Goal: Complete application form

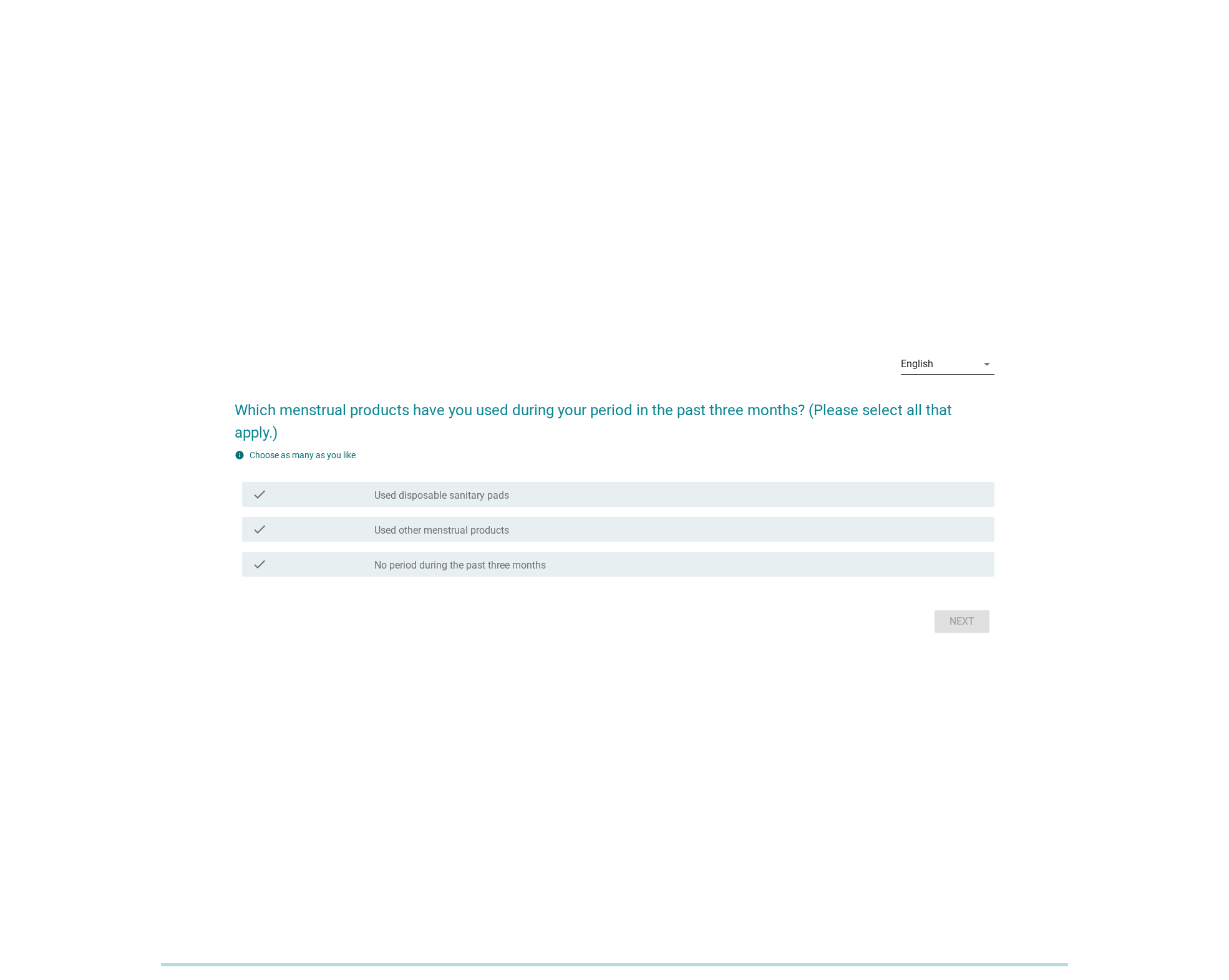
click at [967, 361] on div "English" at bounding box center [938, 364] width 76 height 20
click at [946, 401] on div "ภาษาไทย" at bounding box center [948, 404] width 74 height 15
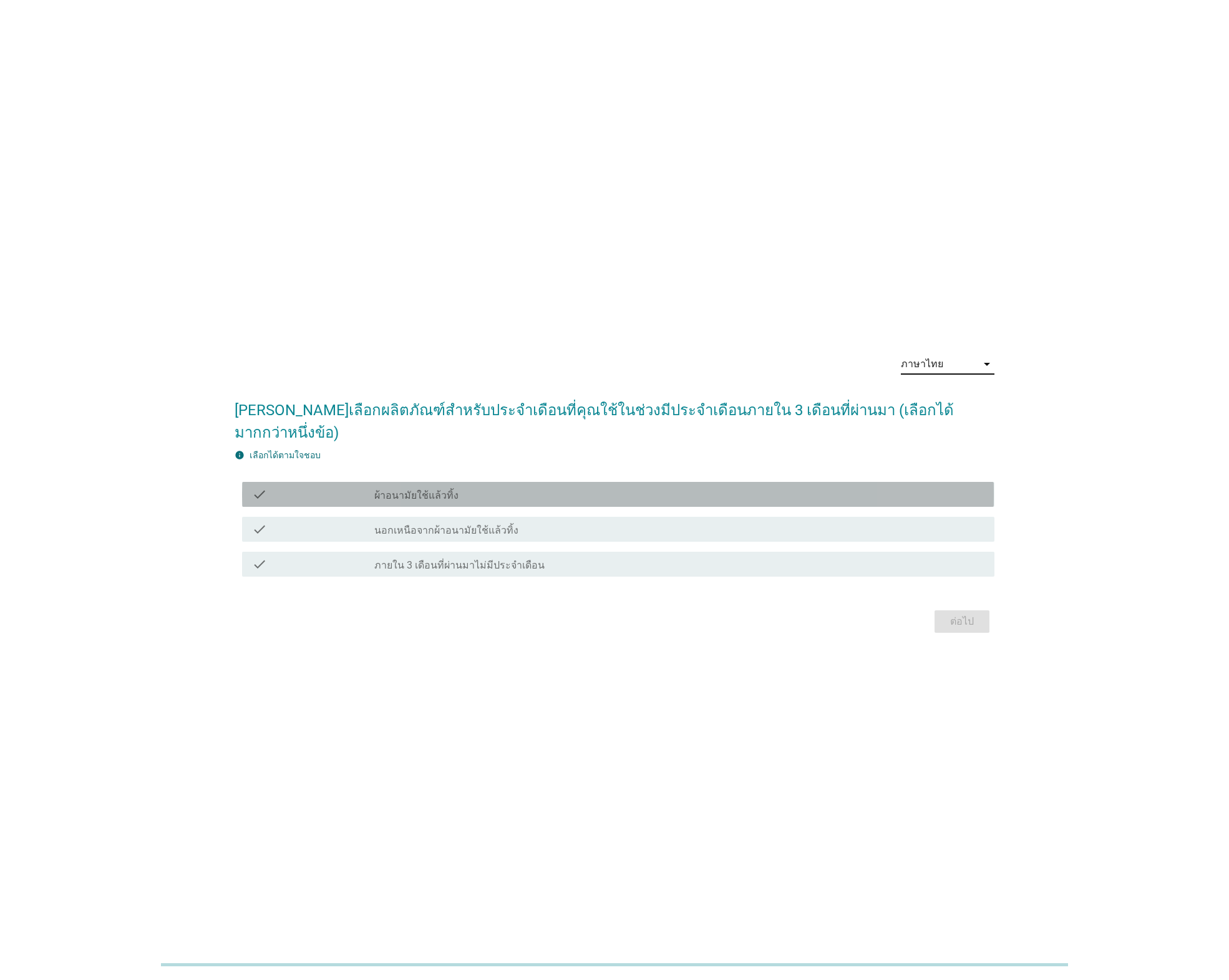
click at [410, 490] on label "ผ้าอนามัยใช้แล้วทิ้ง" at bounding box center [417, 495] width 84 height 12
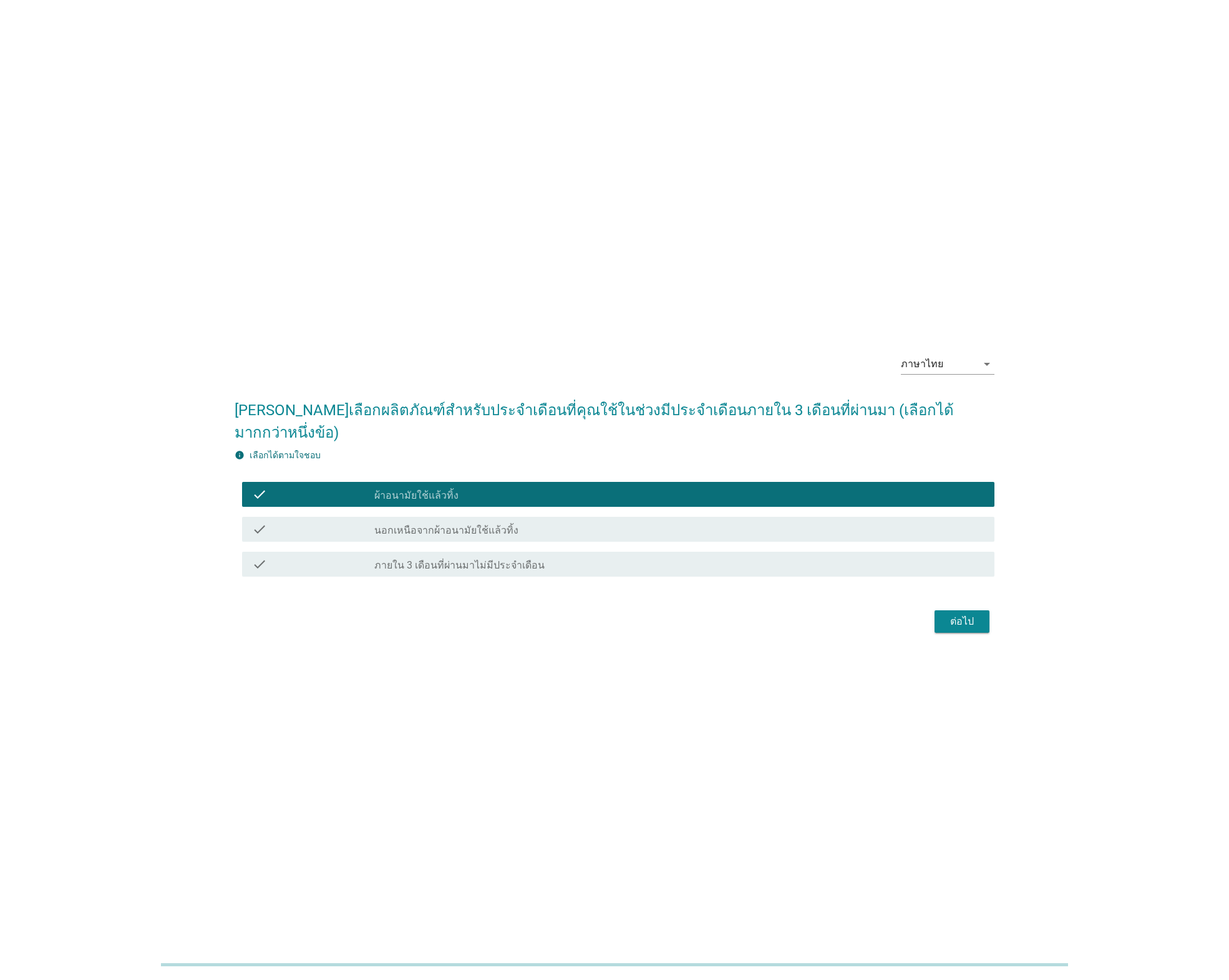
click at [954, 614] on div "ต่อไป" at bounding box center [962, 621] width 35 height 15
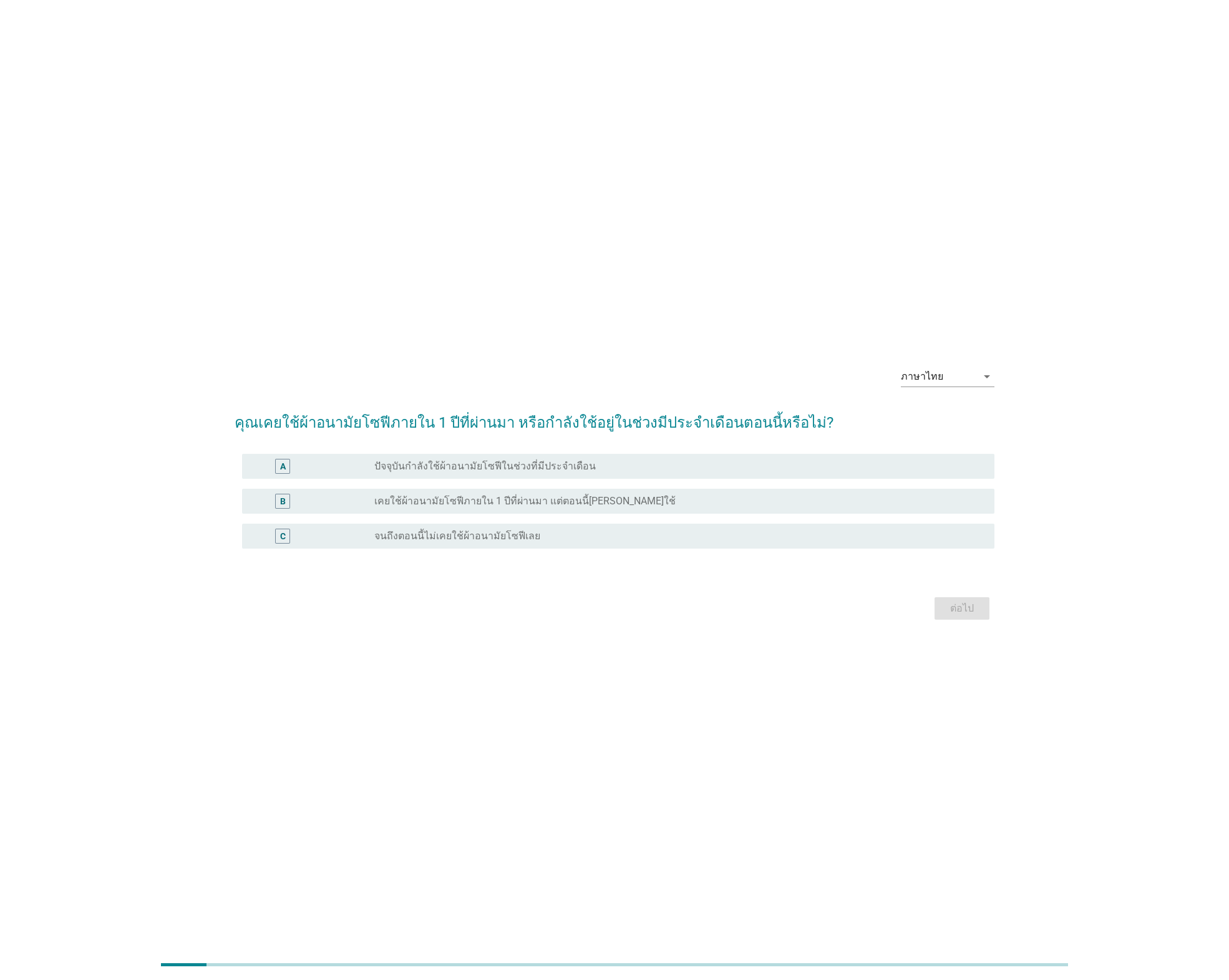
click at [588, 469] on div "radio_button_unchecked ปัจจุบันกำลังใช้ผ้าอนามัยโซฟีในช่วงที่มีประจำเดือน" at bounding box center [675, 466] width 600 height 12
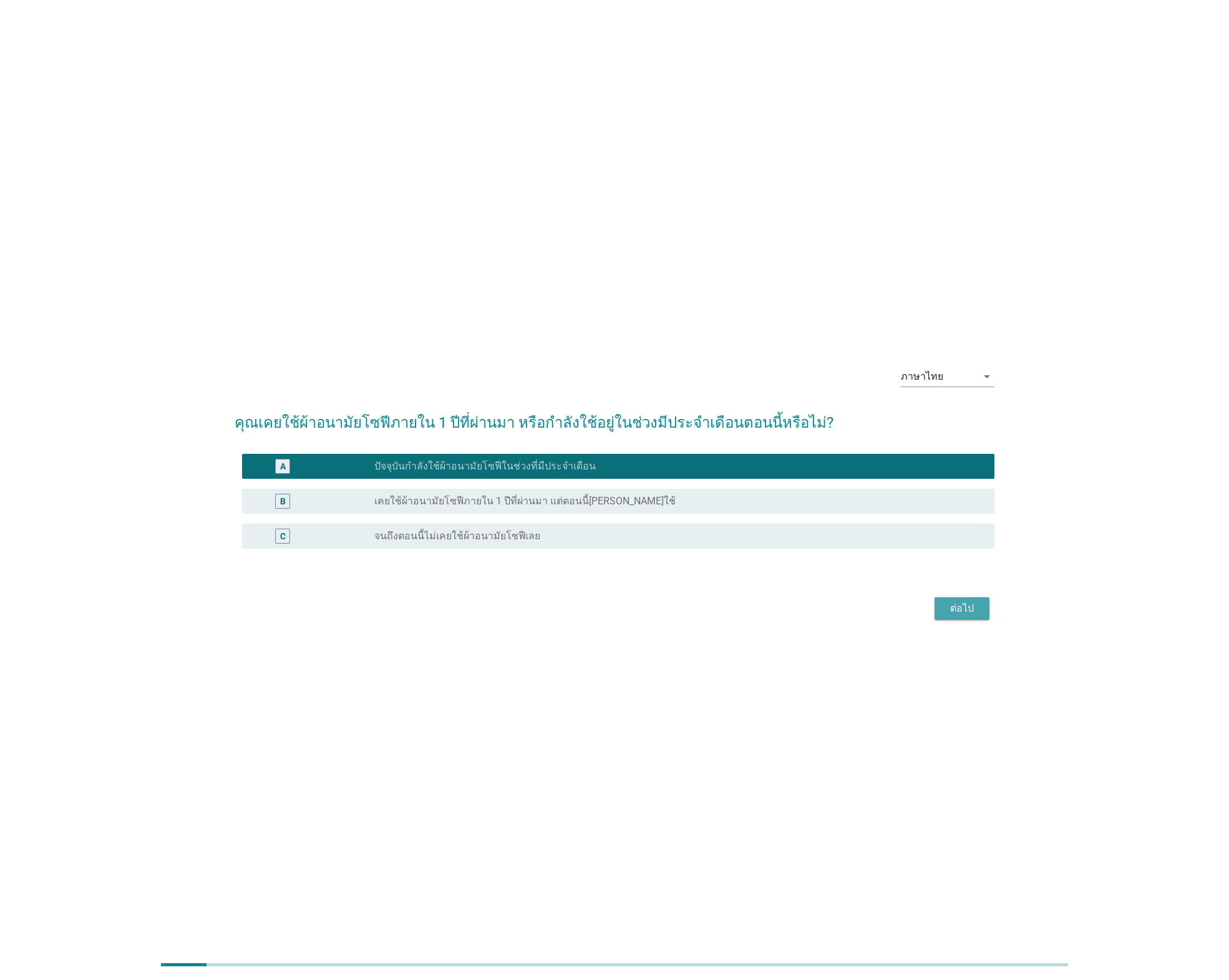
click at [956, 605] on div "ต่อไป" at bounding box center [962, 608] width 35 height 15
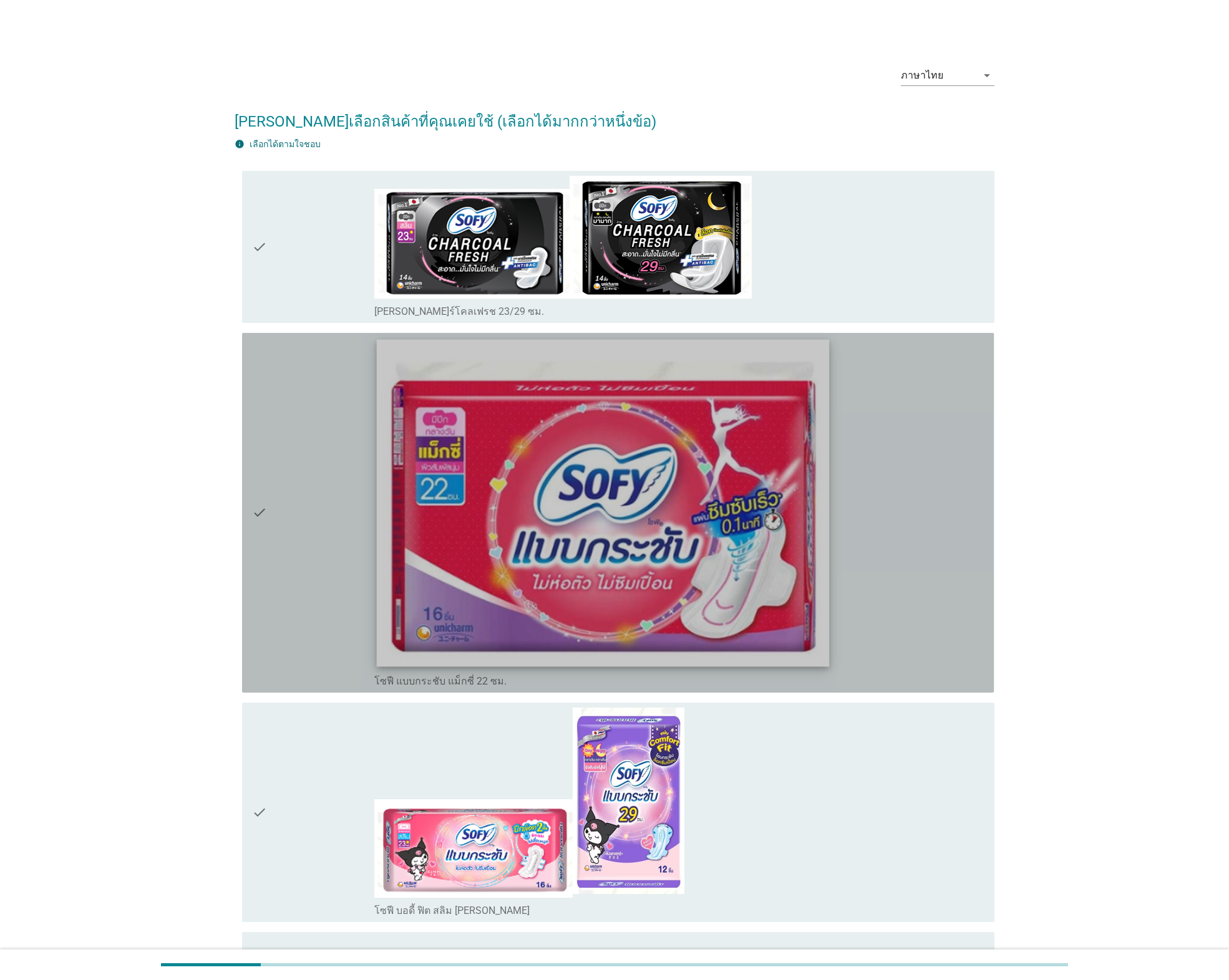
click at [589, 519] on img at bounding box center [603, 503] width 453 height 327
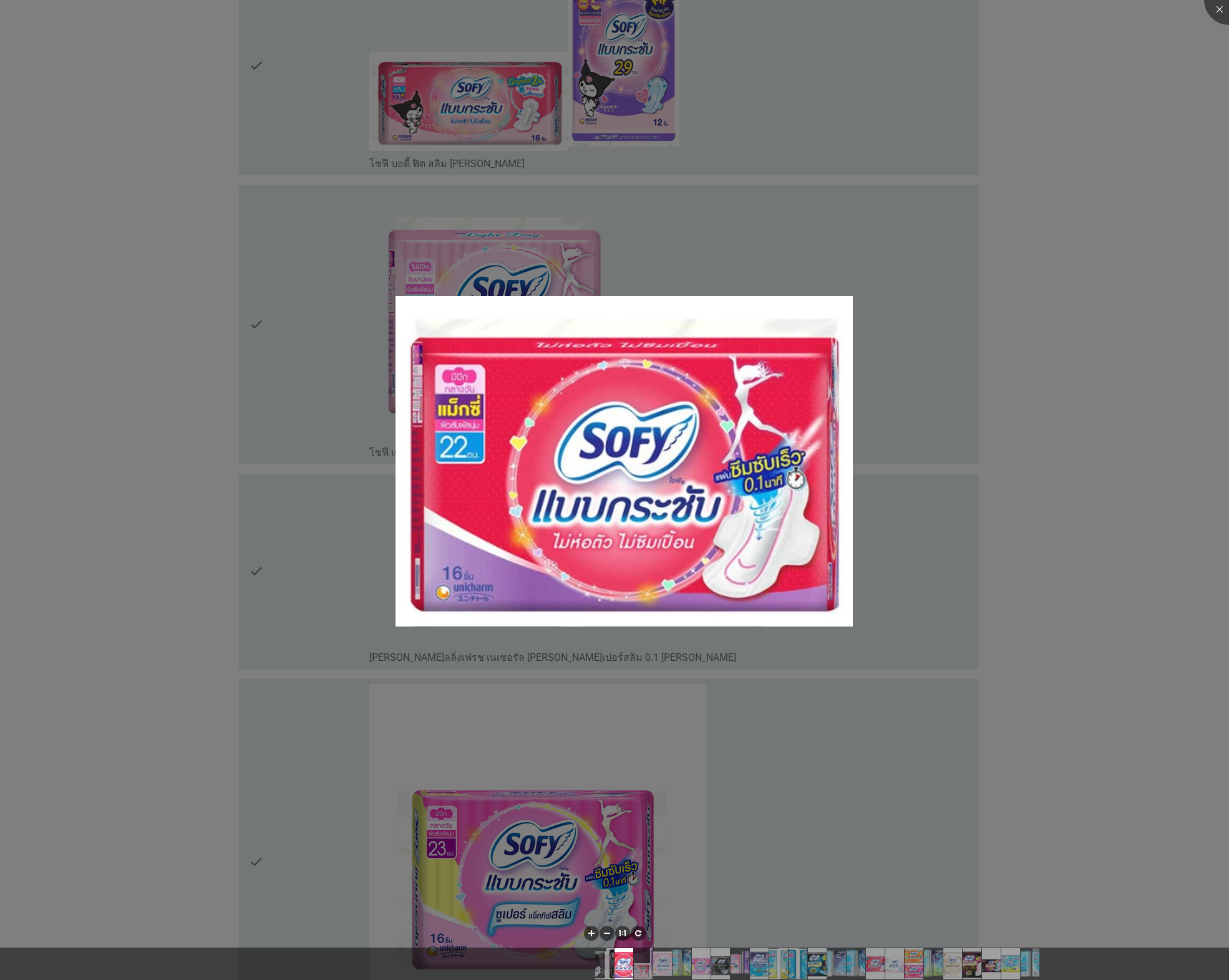
scroll to position [748, 0]
click at [641, 610] on img at bounding box center [624, 461] width 457 height 330
click at [1086, 603] on div at bounding box center [614, 490] width 1229 height 980
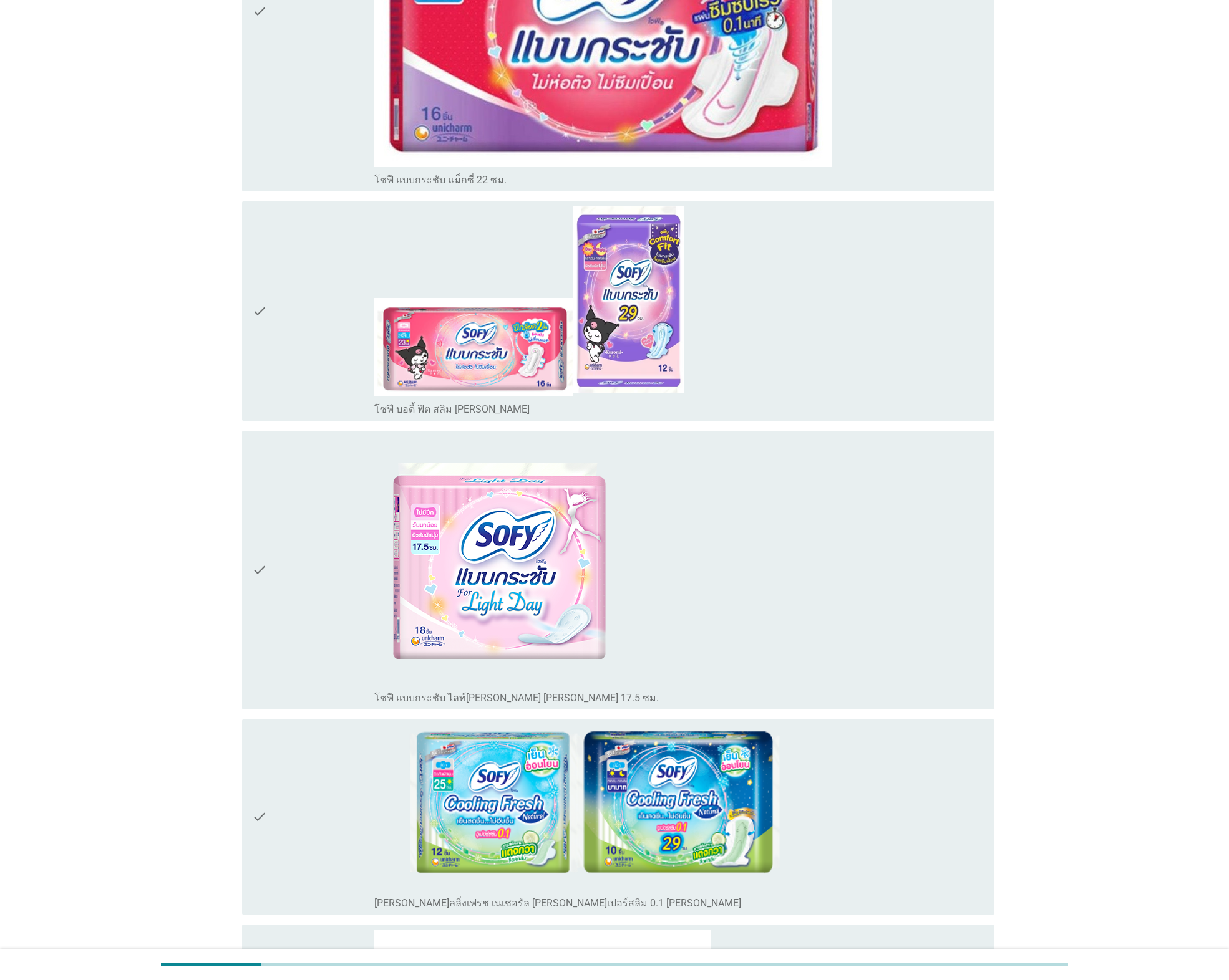
scroll to position [499, 0]
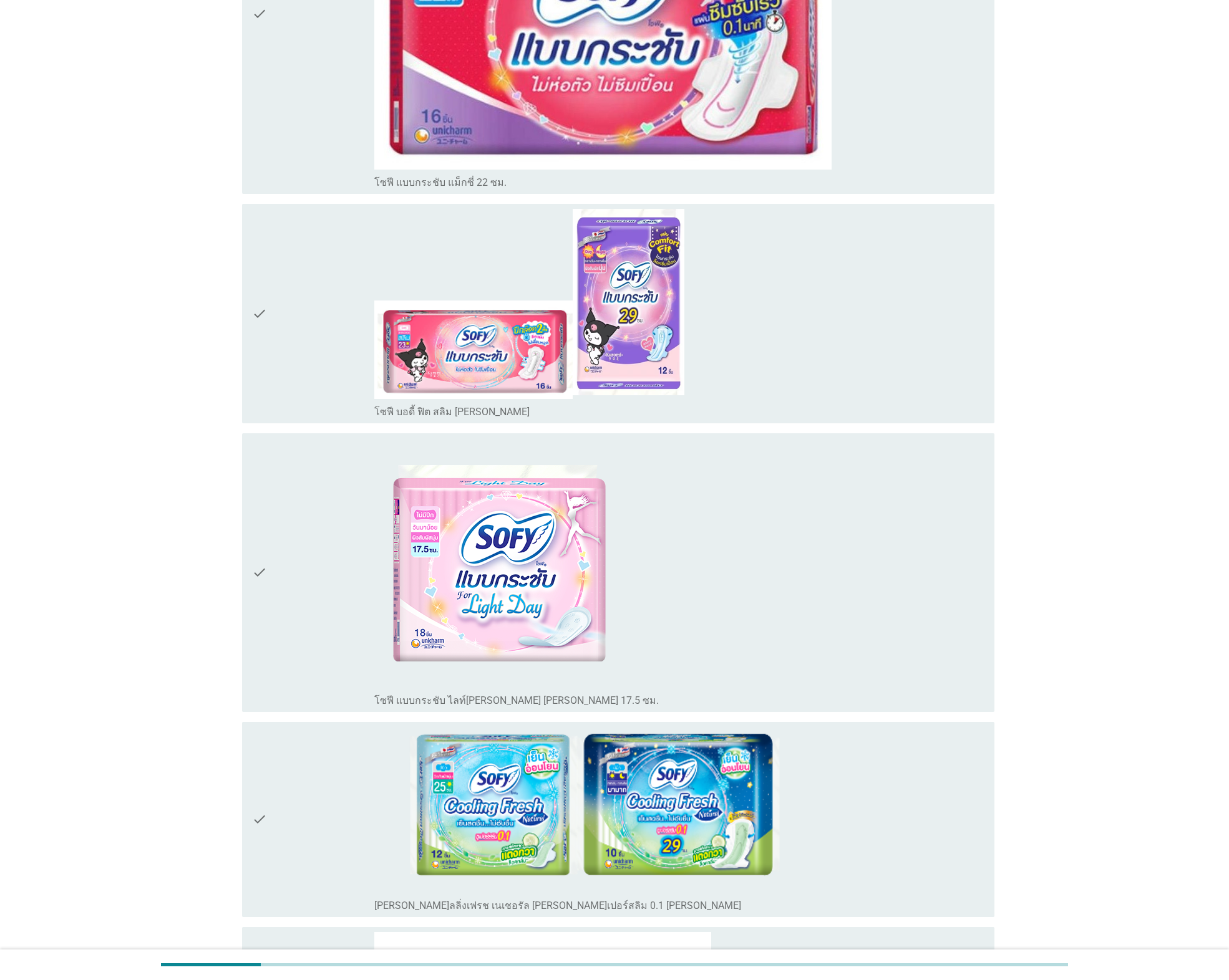
click at [247, 150] on div "check check_box_outline_blank โซฟี แบบกระชับ แม็กซี่ 22 ซม." at bounding box center [617, 14] width 751 height 360
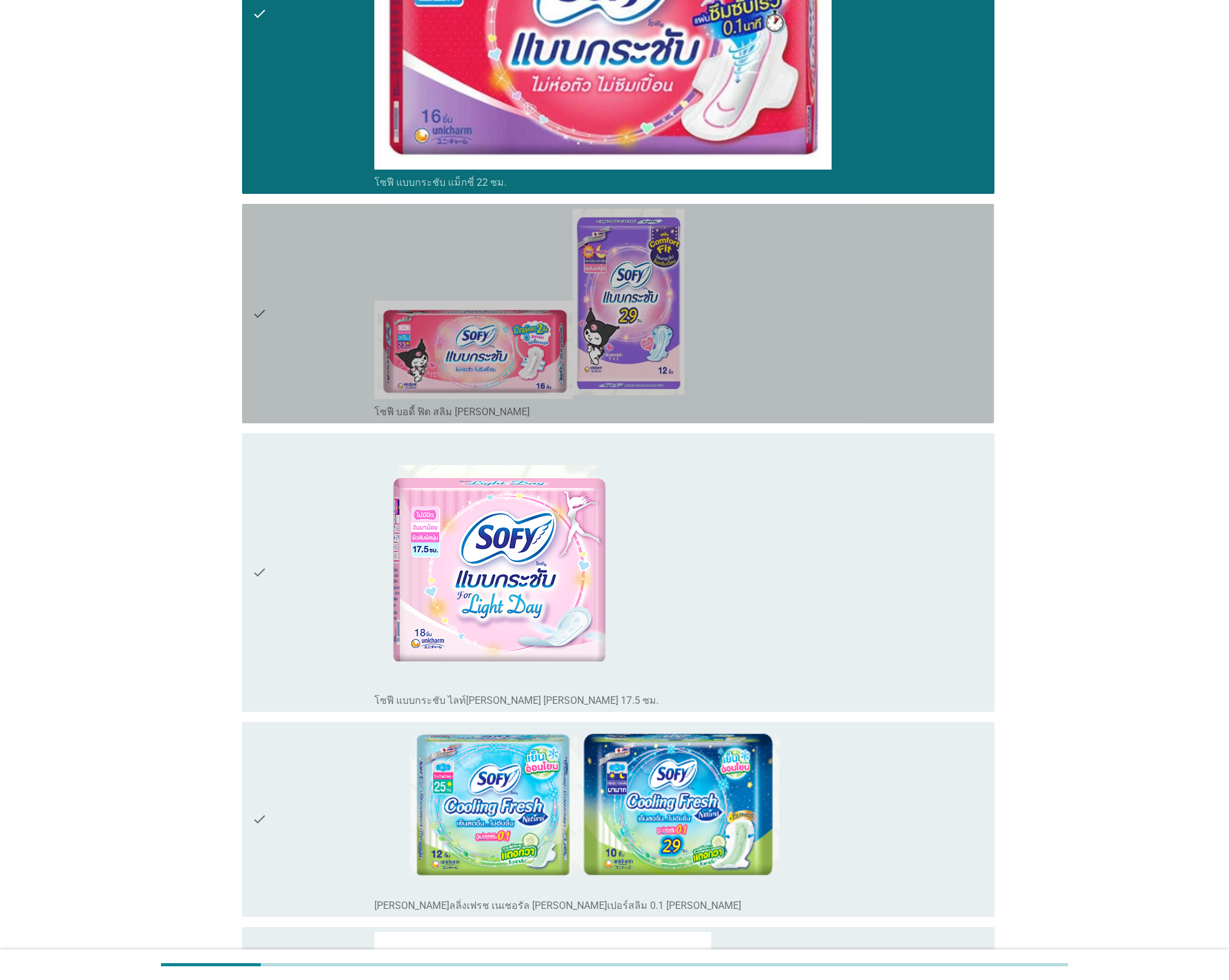
click at [263, 330] on icon "check" at bounding box center [259, 313] width 15 height 209
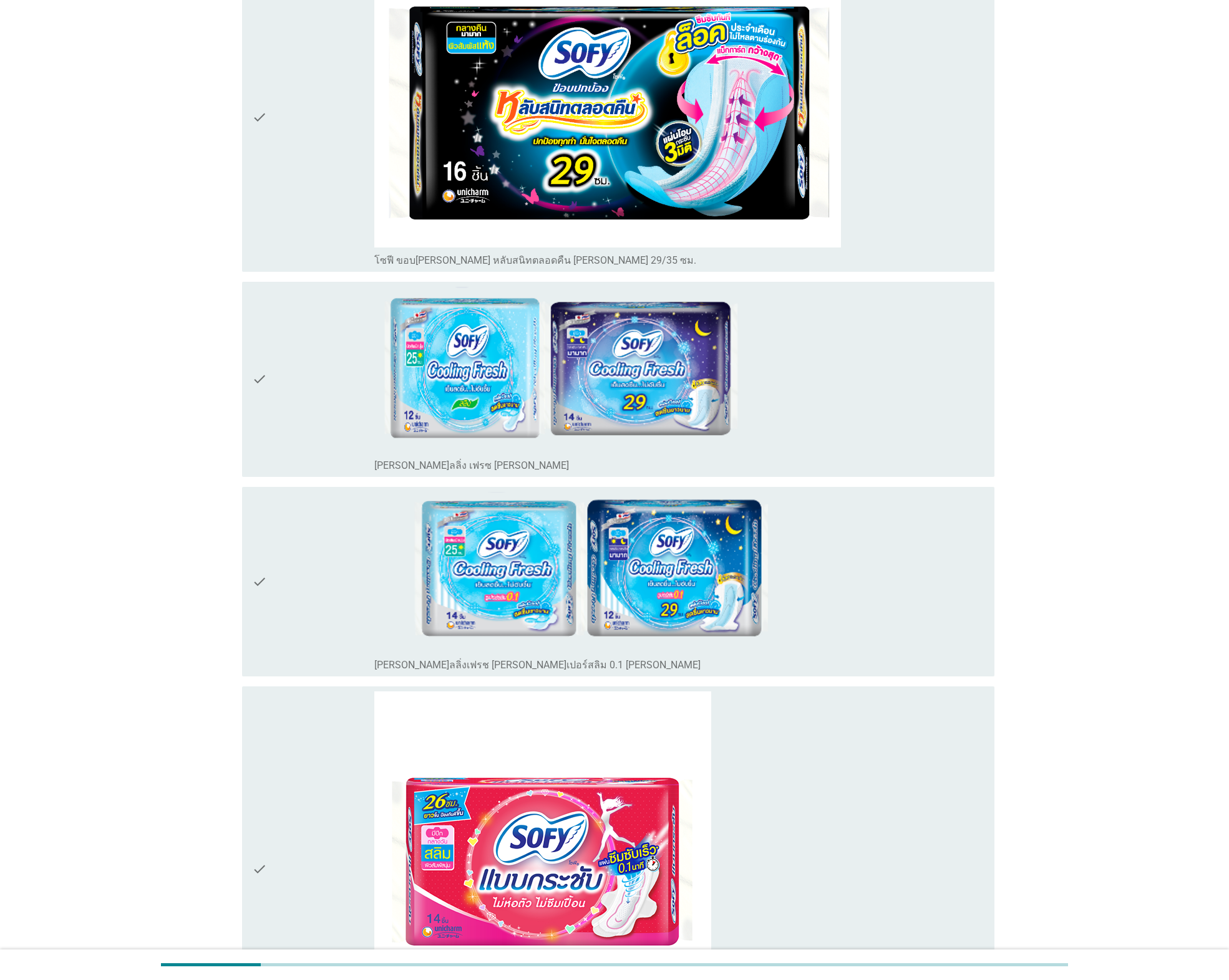
scroll to position [3492, 0]
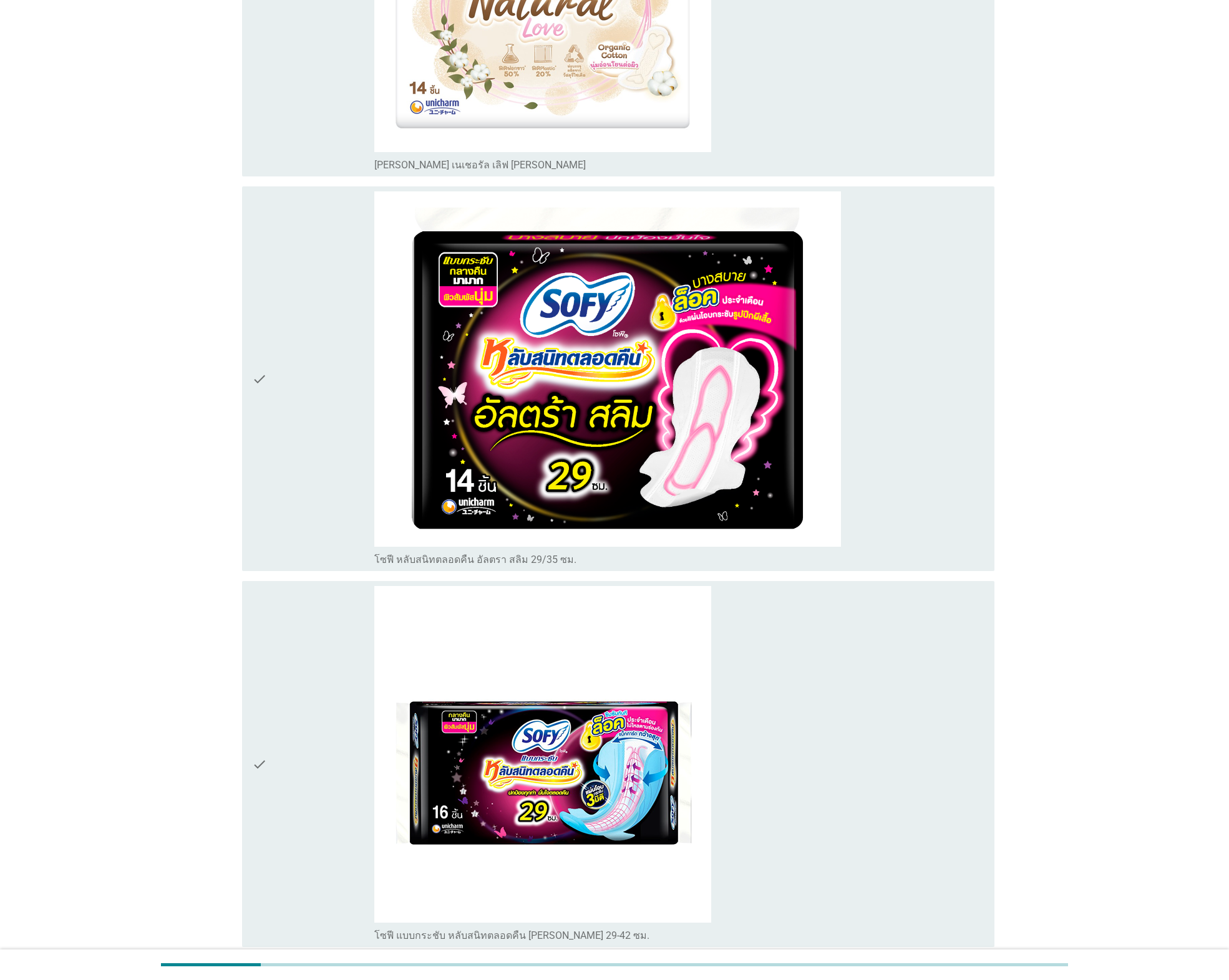
scroll to position [6287, 0]
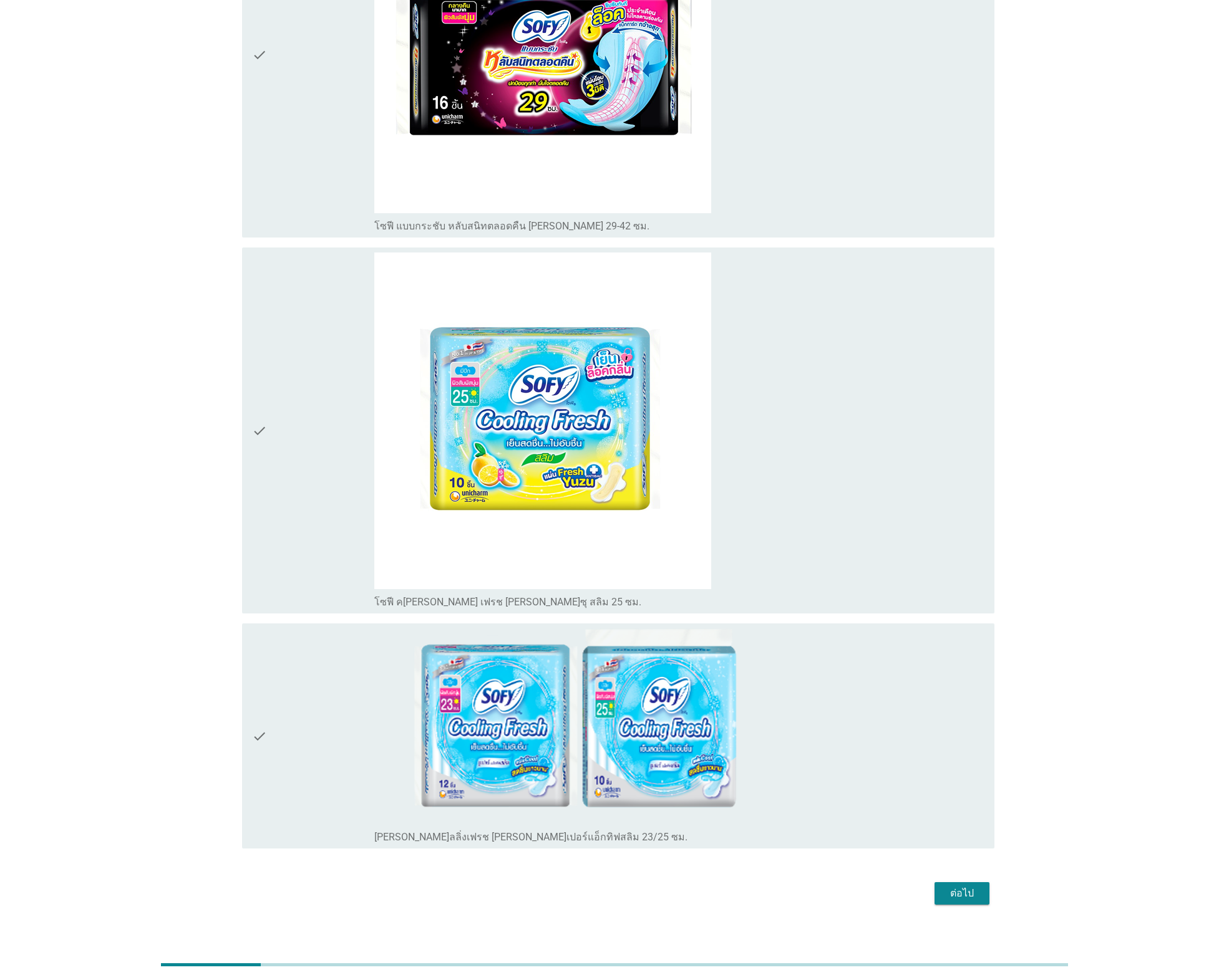
click at [954, 886] on div "ต่อไป" at bounding box center [962, 893] width 35 height 15
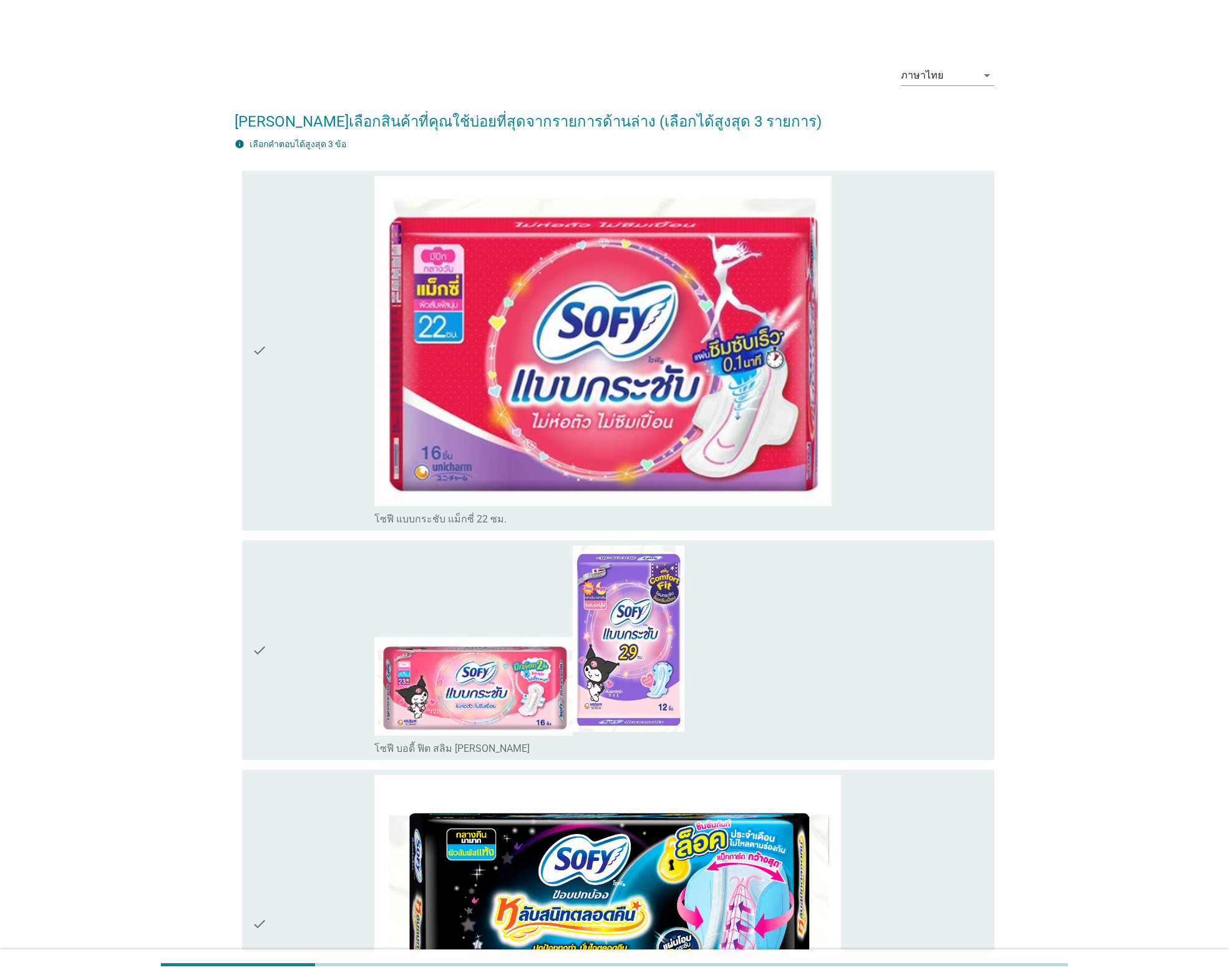
click at [288, 364] on div "check" at bounding box center [313, 351] width 122 height 350
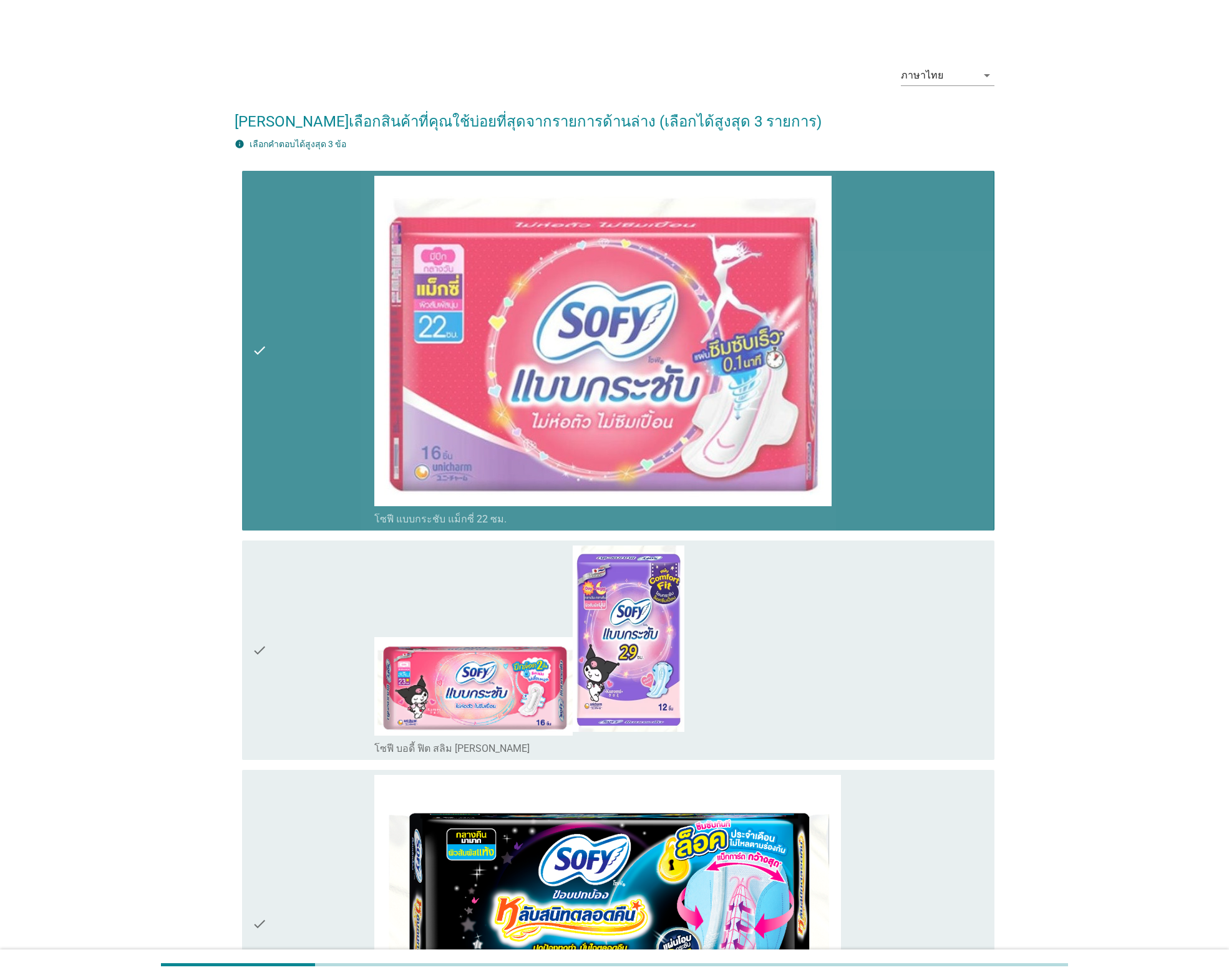
click at [370, 670] on div "check" at bounding box center [313, 650] width 122 height 209
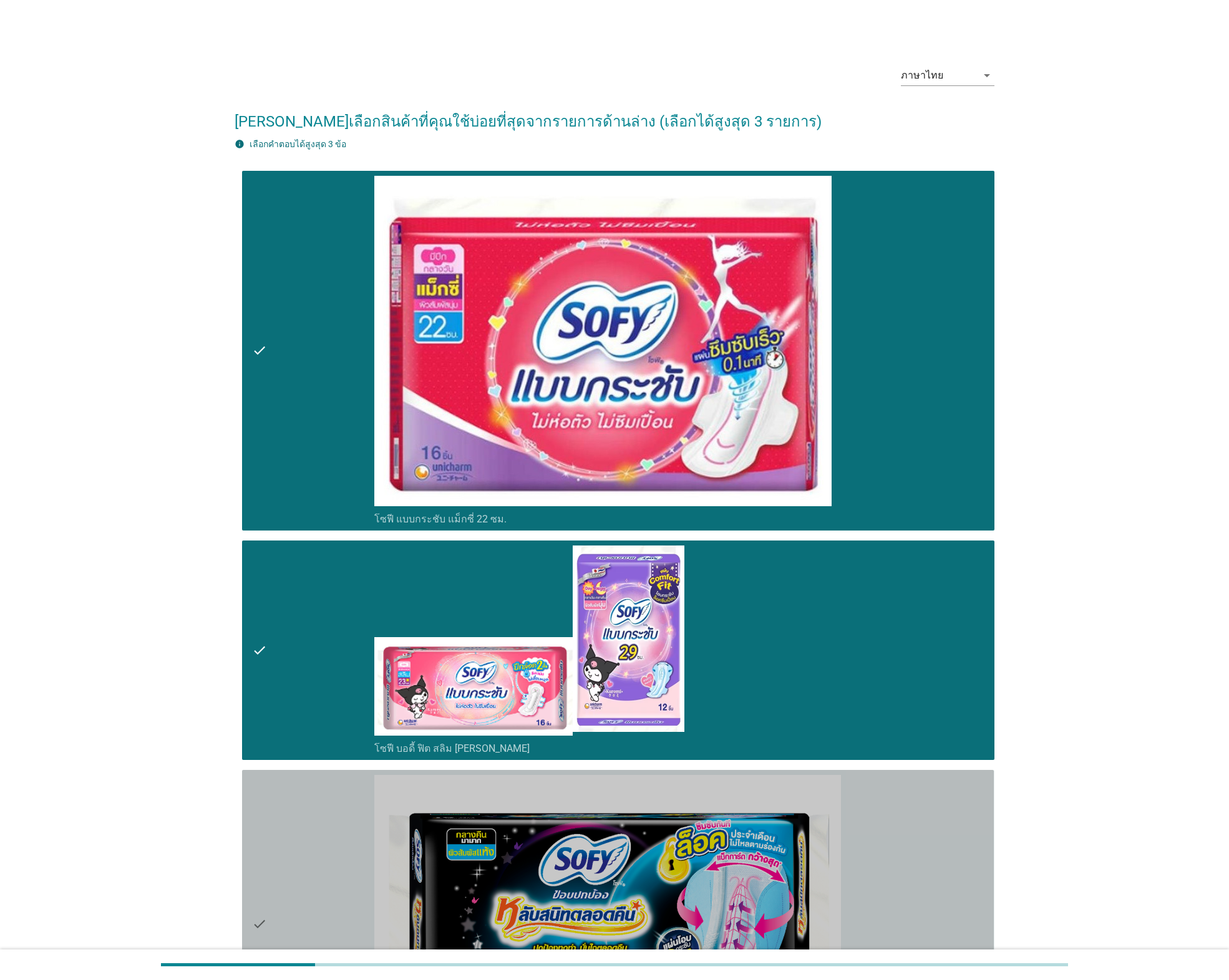
click at [325, 857] on div "check" at bounding box center [313, 924] width 122 height 298
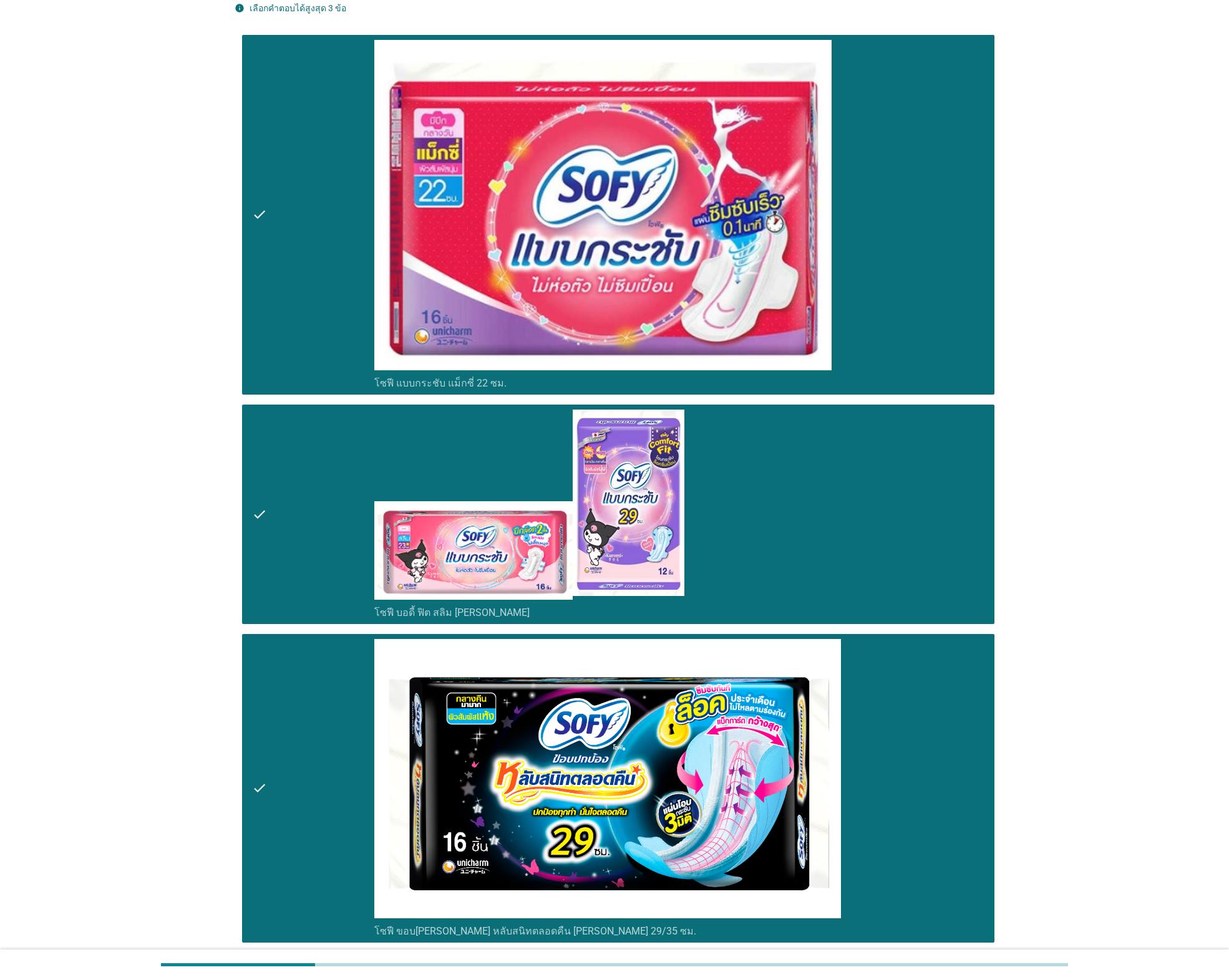
scroll to position [261, 0]
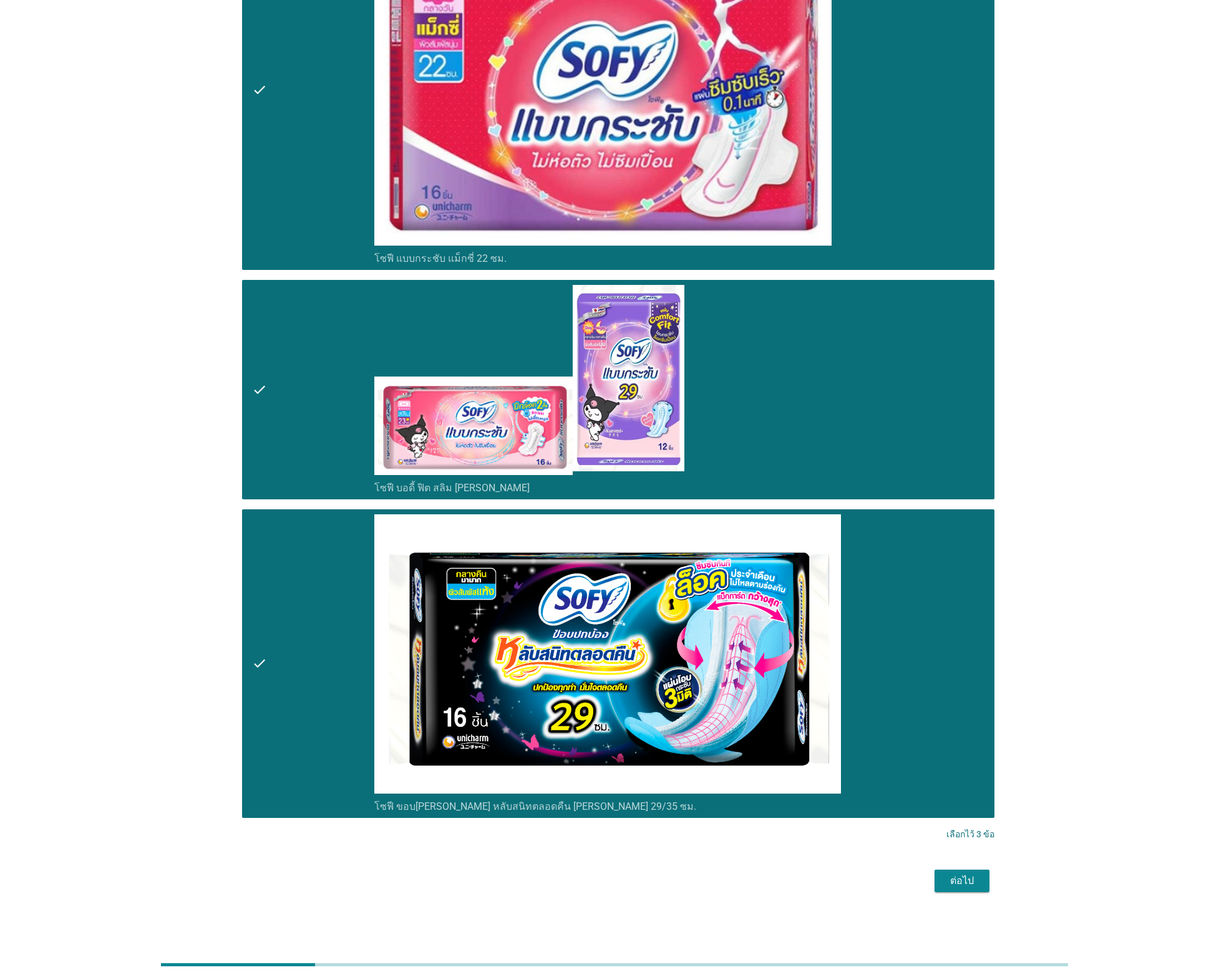
click at [954, 888] on button "ต่อไป" at bounding box center [962, 881] width 55 height 22
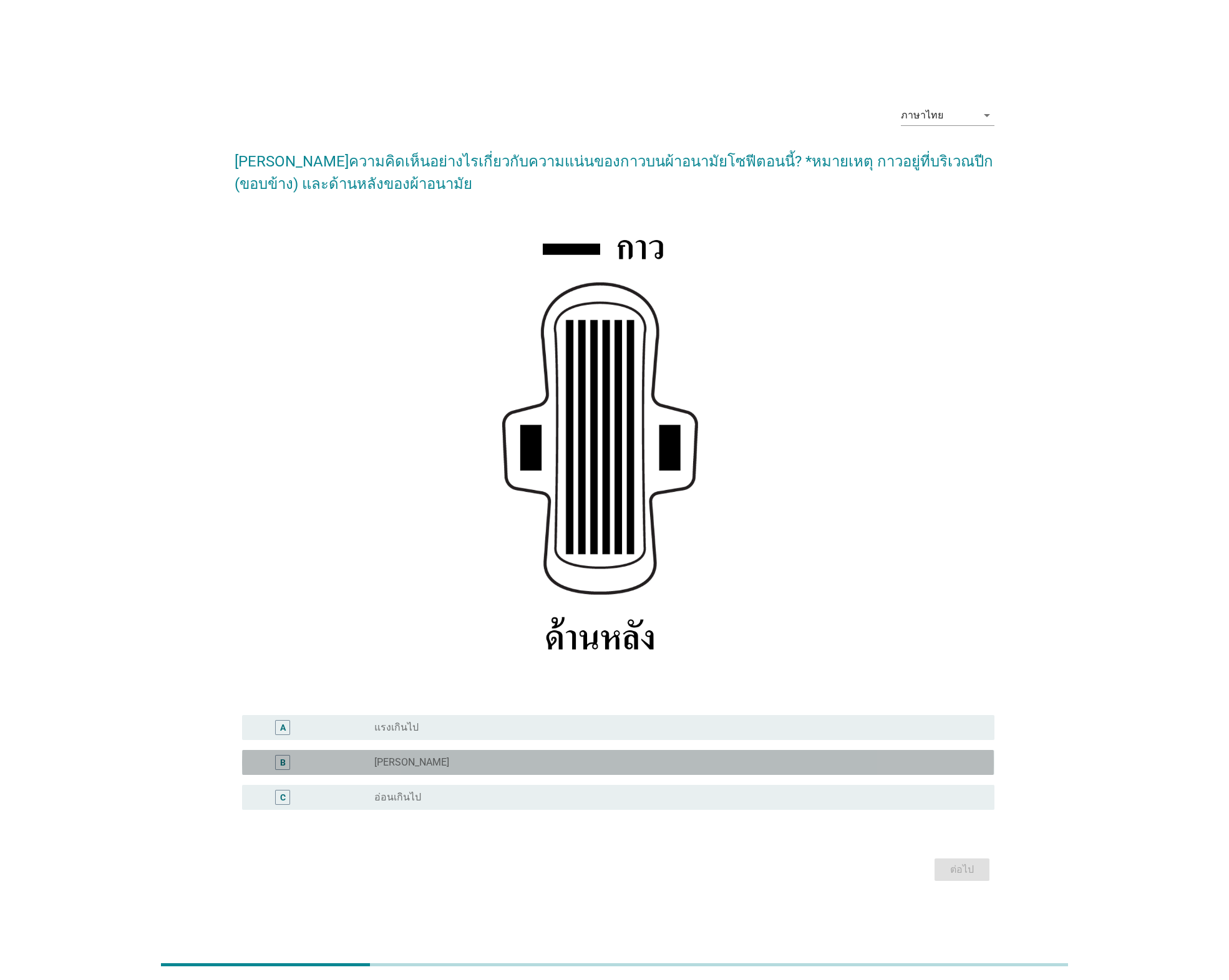
click at [423, 760] on div "radio_button_unchecked [PERSON_NAME]" at bounding box center [675, 762] width 600 height 12
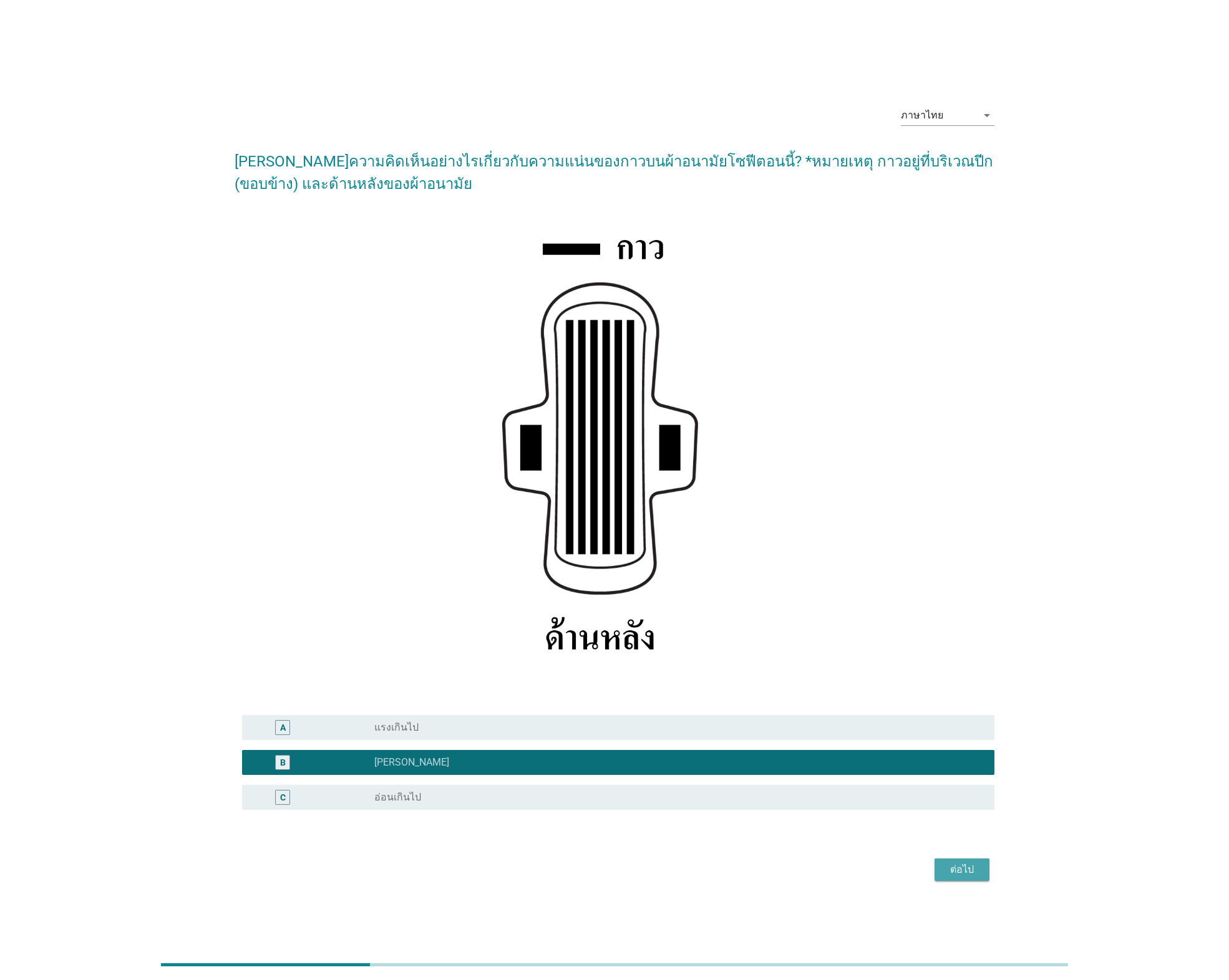
click at [951, 863] on div "ต่อไป" at bounding box center [962, 870] width 35 height 15
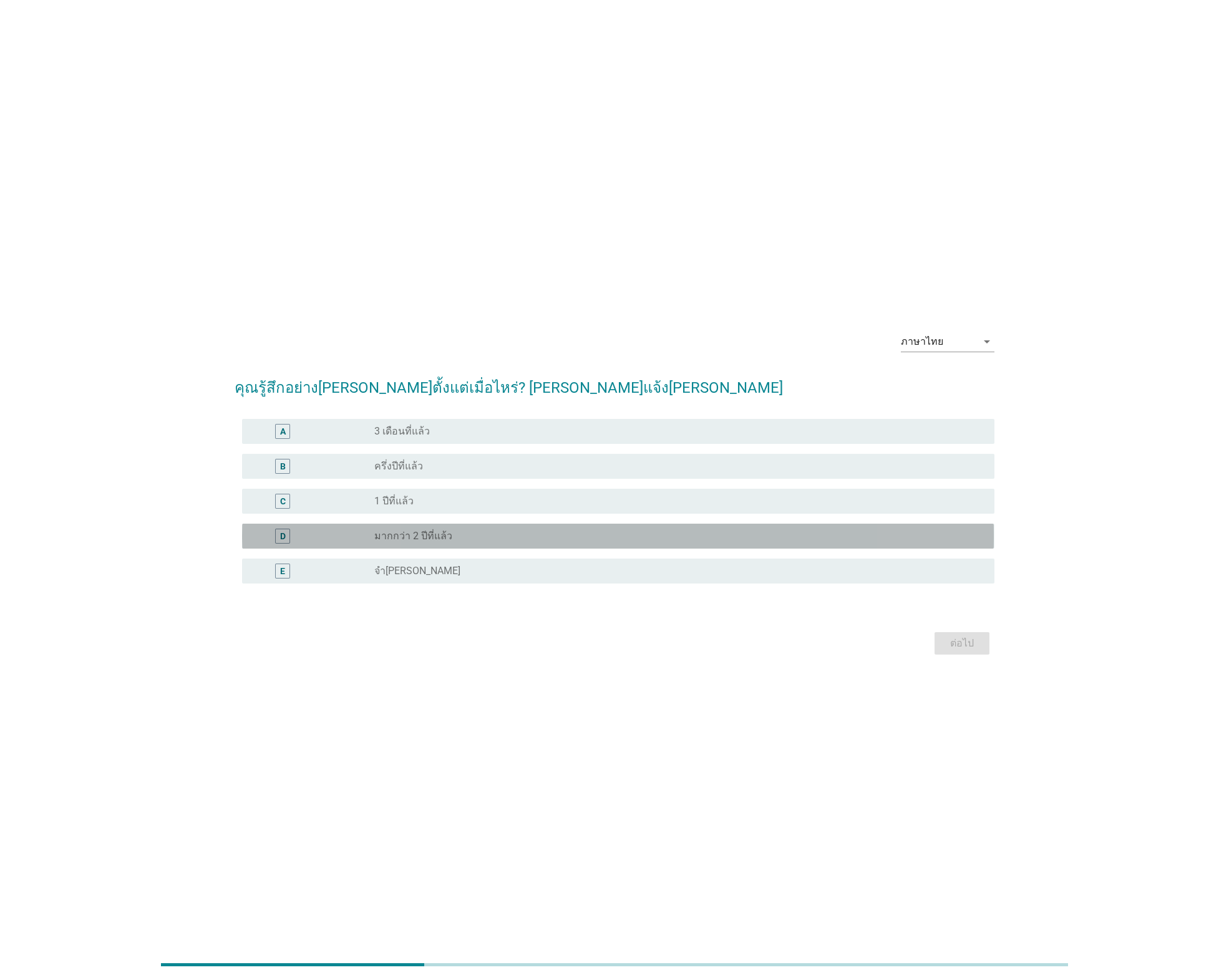
click at [455, 536] on div "radio_button_unchecked มากกว่า 2 ปีที่แล้ว" at bounding box center [675, 536] width 600 height 12
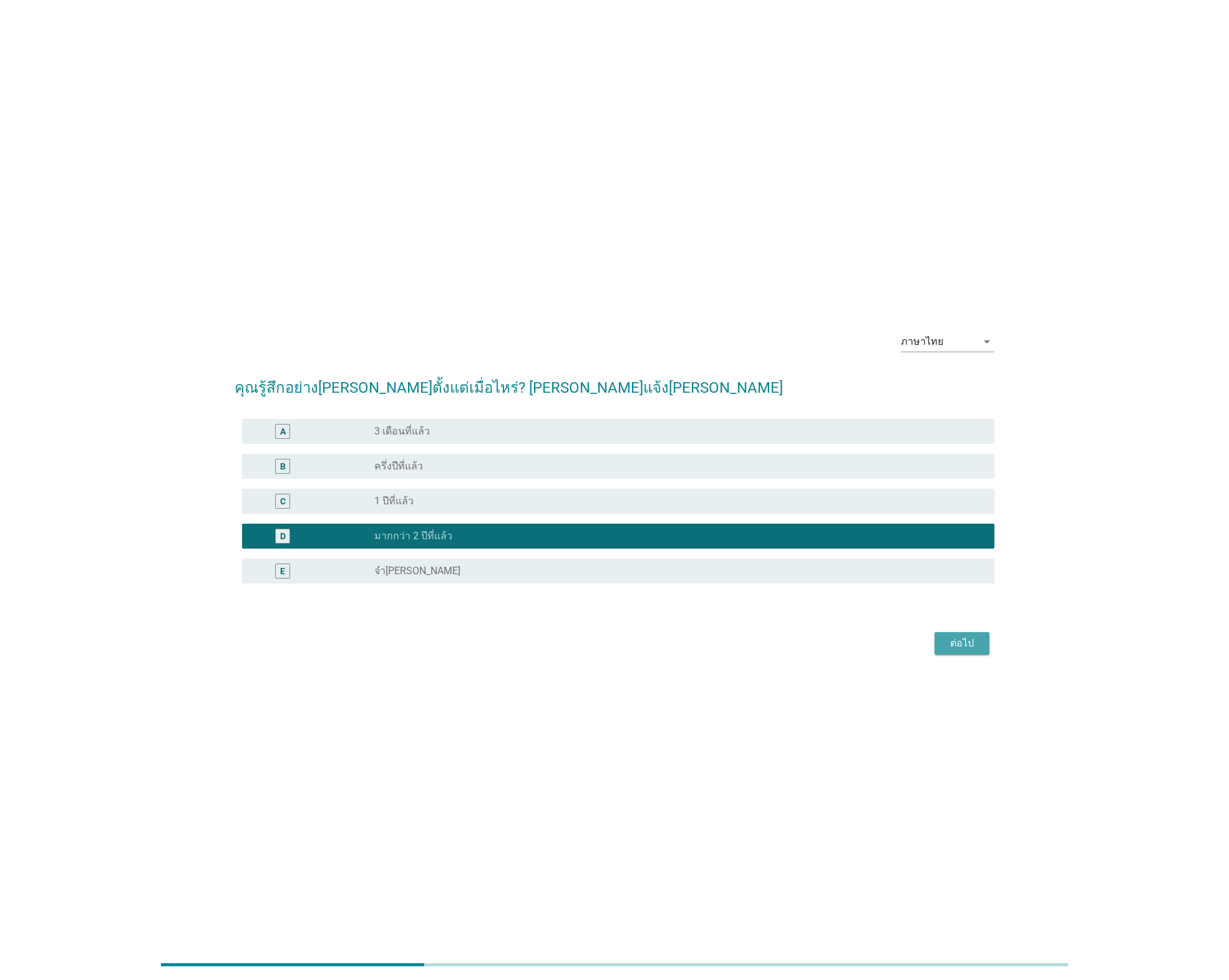
click at [966, 648] on div "ต่อไป" at bounding box center [962, 643] width 35 height 15
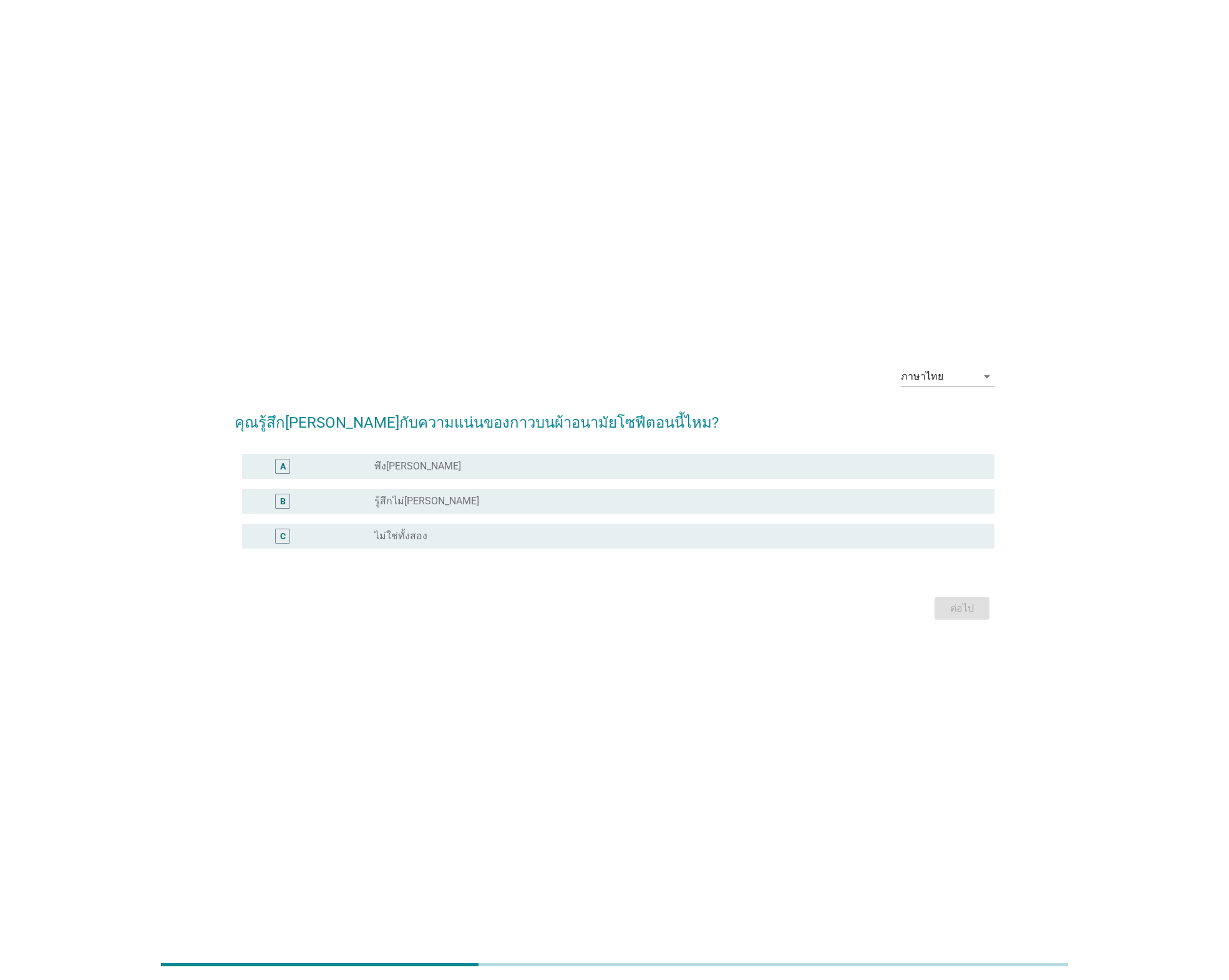
click at [462, 470] on div "radio_button_unchecked พึง[PERSON_NAME]" at bounding box center [675, 466] width 600 height 12
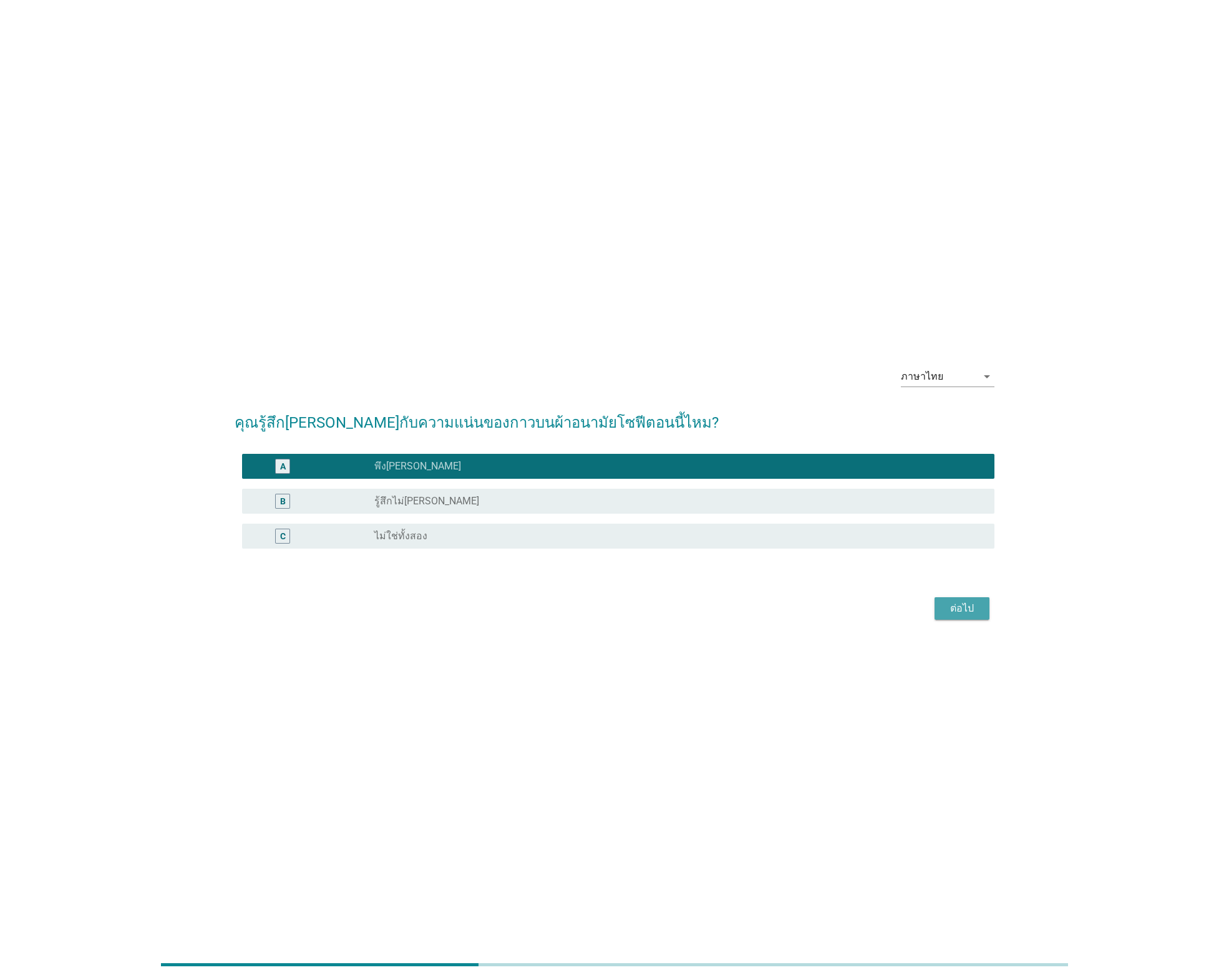
click at [968, 608] on div "ต่อไป" at bounding box center [962, 608] width 35 height 15
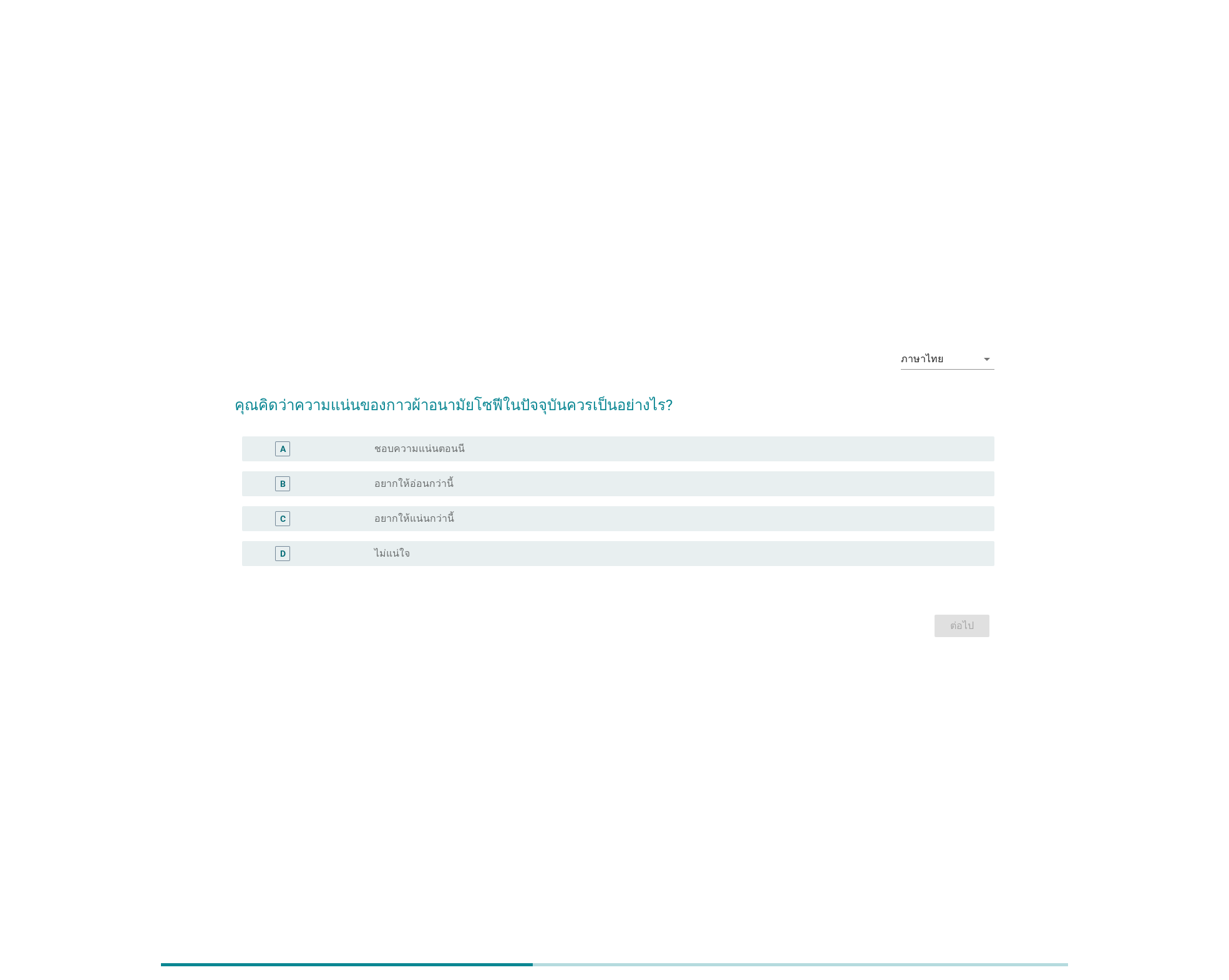
click at [489, 446] on div "radio_button_unchecked ชอบความแน่นตอนนี" at bounding box center [675, 448] width 600 height 12
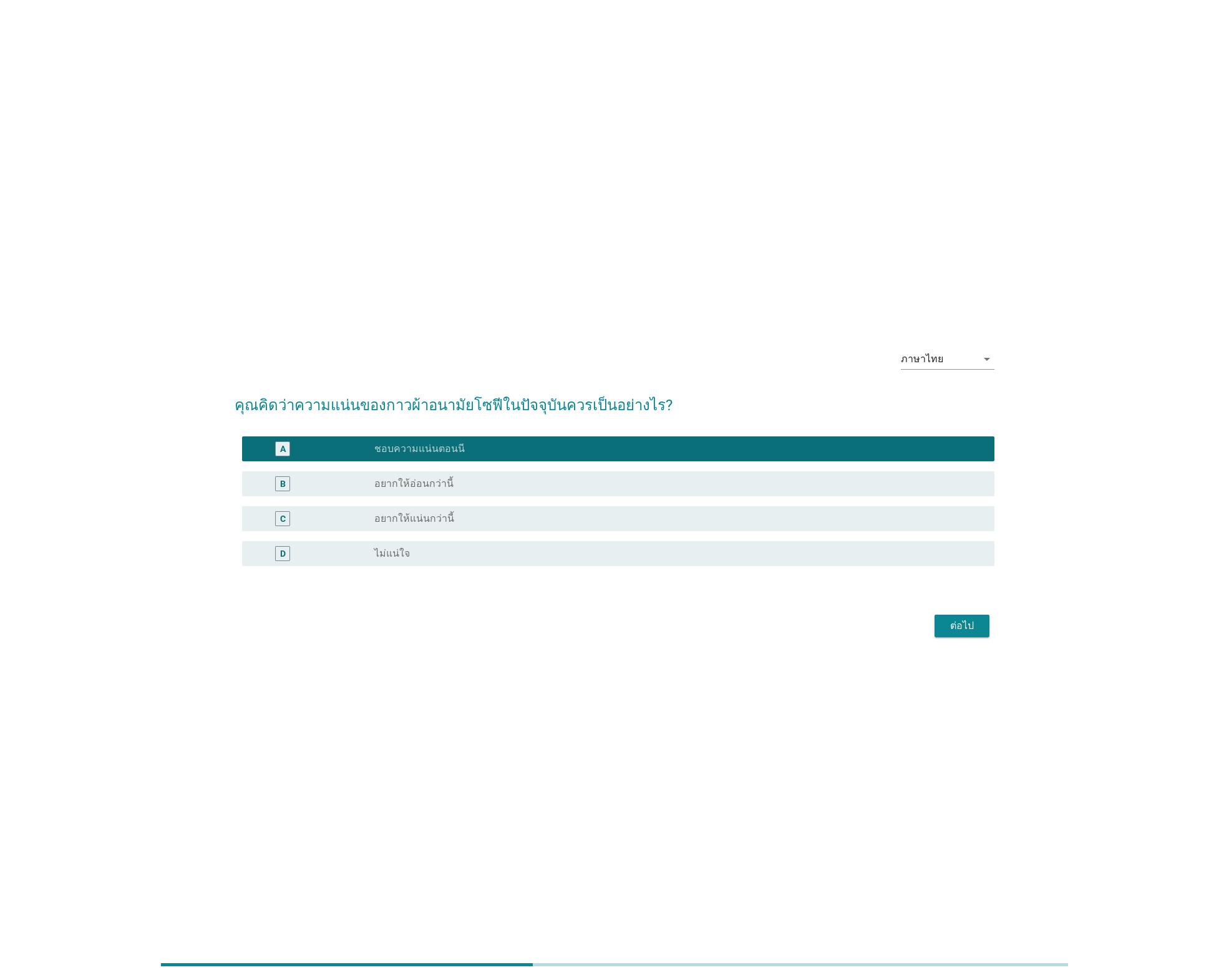
click at [971, 621] on div "ต่อไป" at bounding box center [962, 626] width 35 height 15
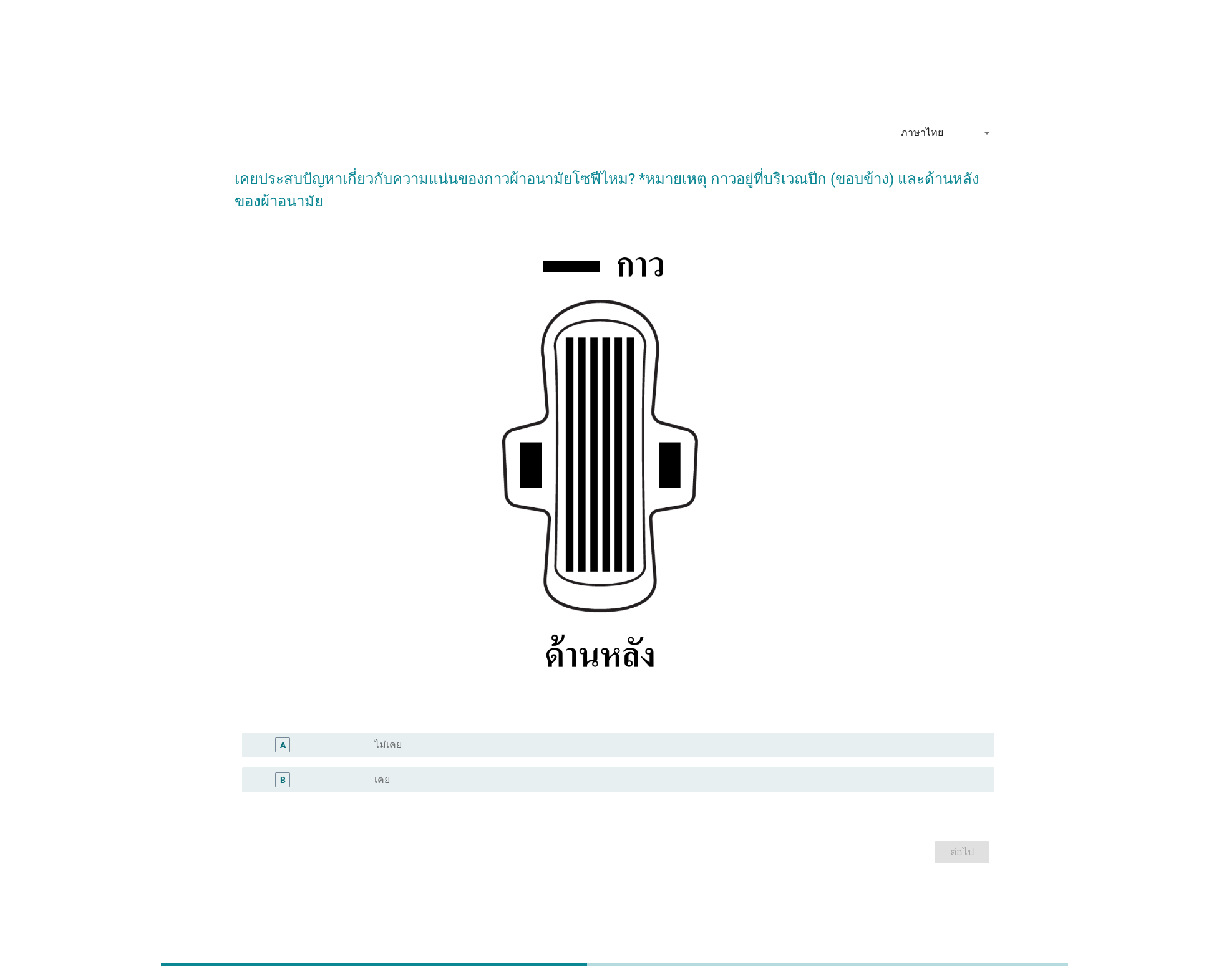
click at [418, 777] on div "radio_button_unchecked เคย" at bounding box center [675, 779] width 600 height 12
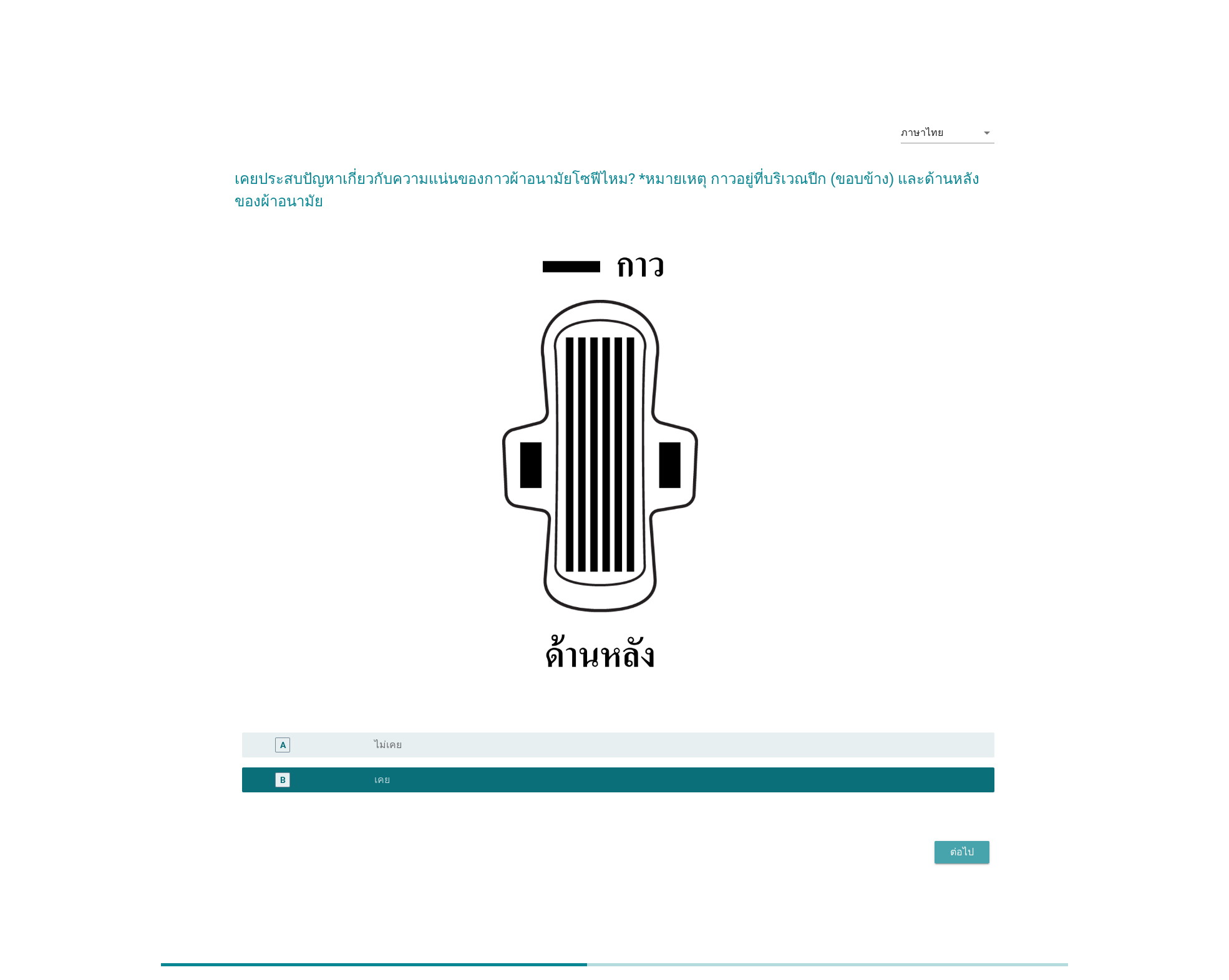
click at [965, 847] on div "ต่อไป" at bounding box center [962, 853] width 35 height 15
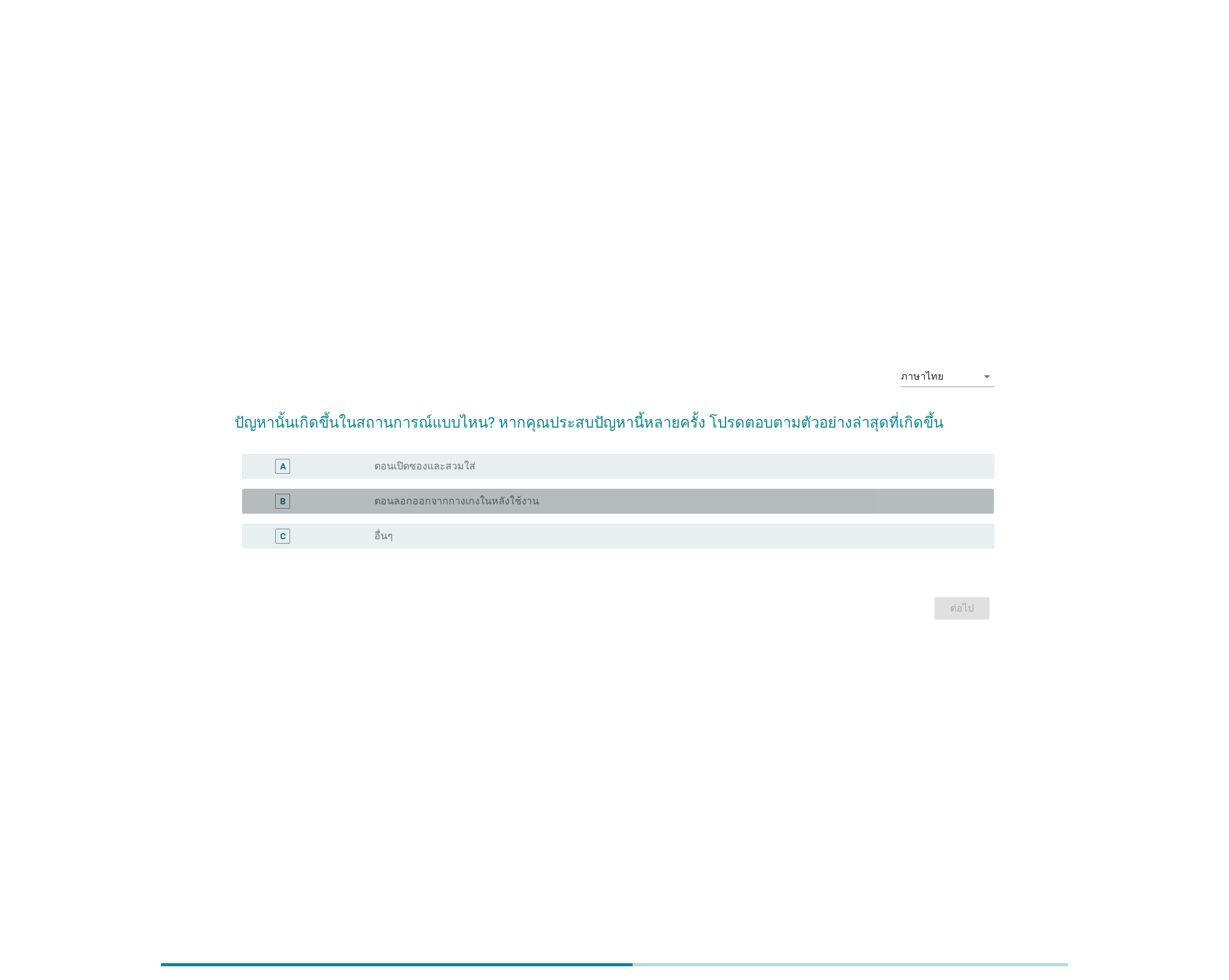
click at [467, 504] on label "ตอนลอกออกจากกางเกงในหลังใช้งาน" at bounding box center [457, 501] width 164 height 12
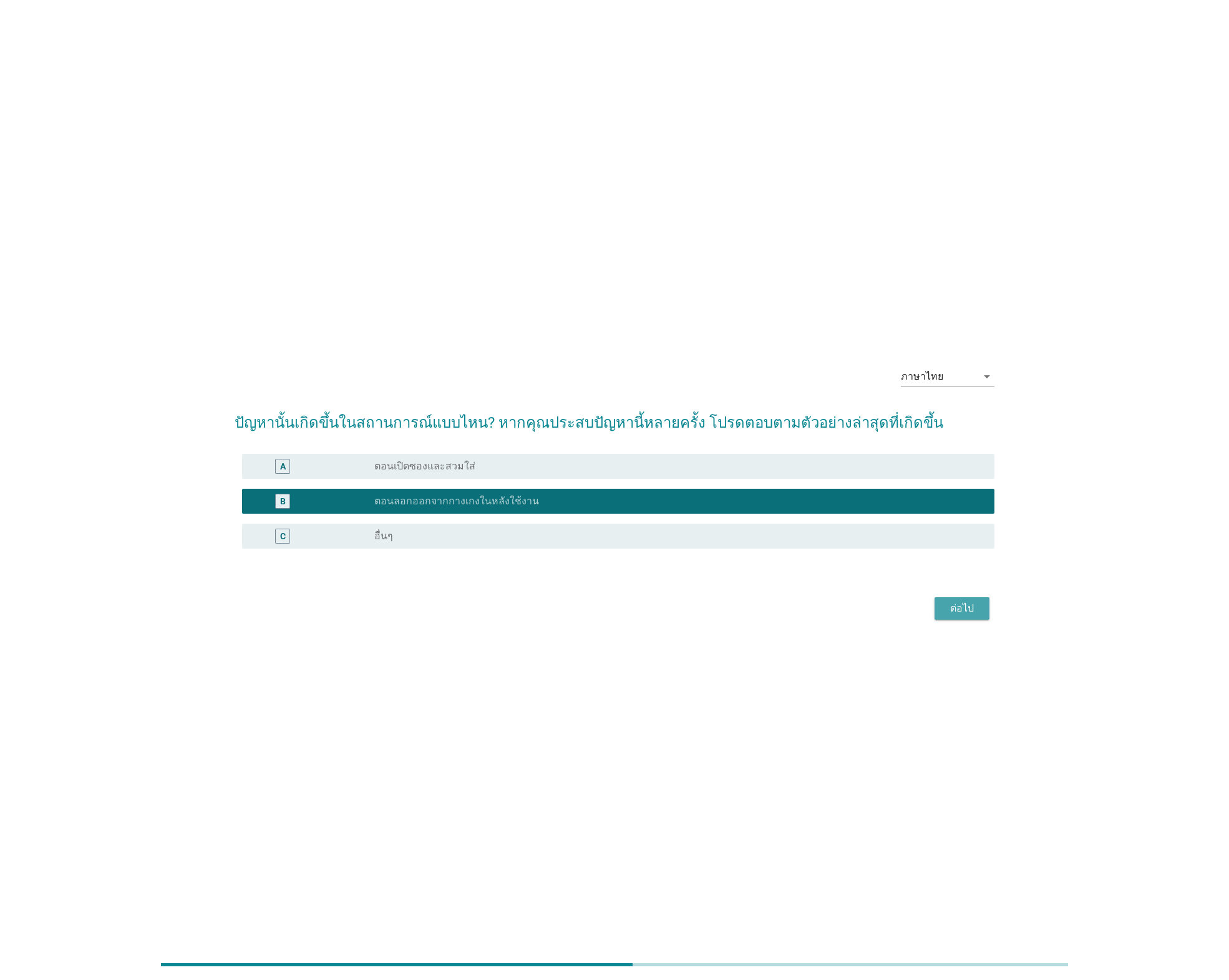
click at [968, 606] on div "ต่อไป" at bounding box center [962, 608] width 35 height 15
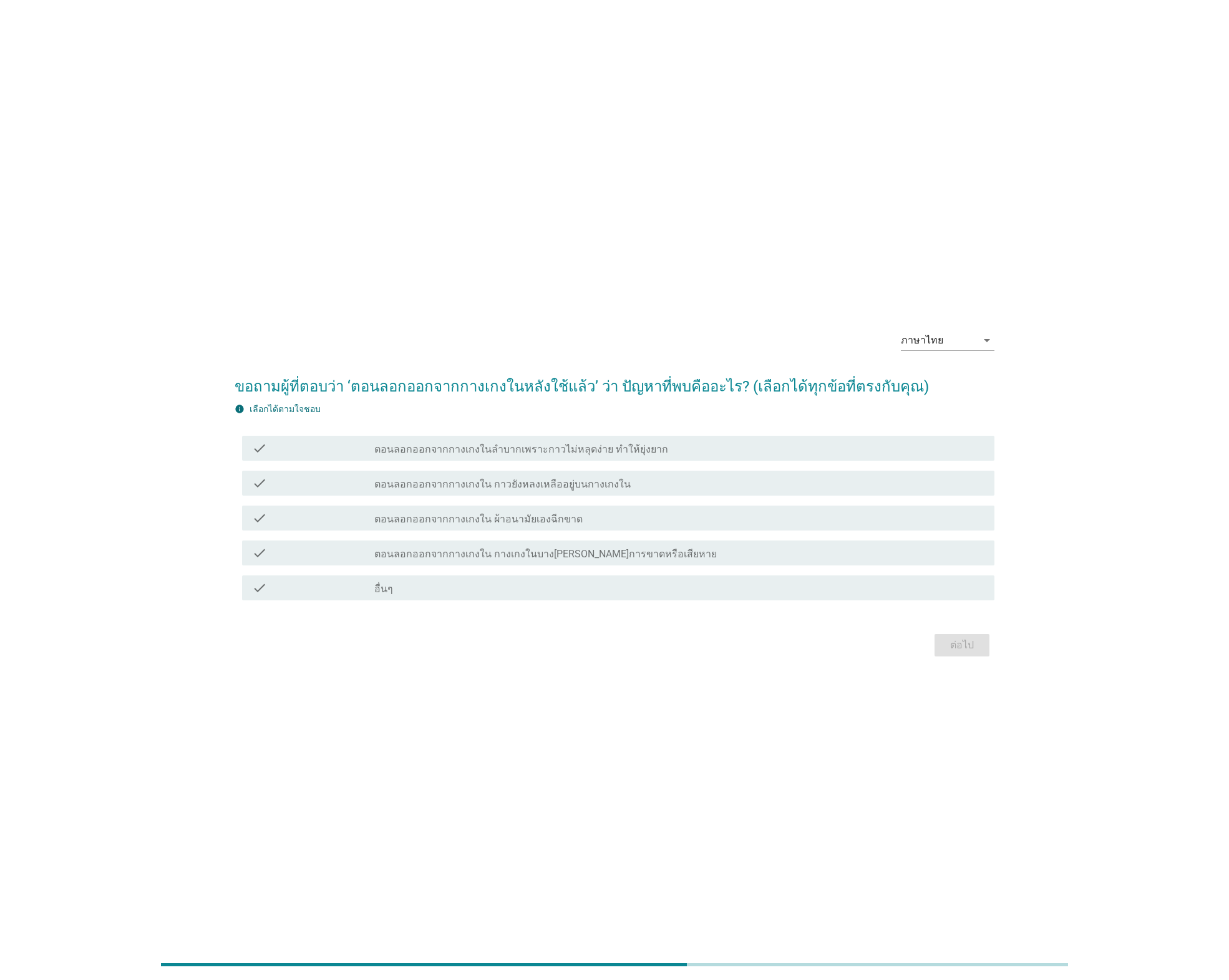
click at [520, 477] on div "check_box_outline_blank ตอนลอกออกจากกางเกงใน กาวยังหลงเหลืออยู่บนกางเกงใน" at bounding box center [680, 483] width 610 height 15
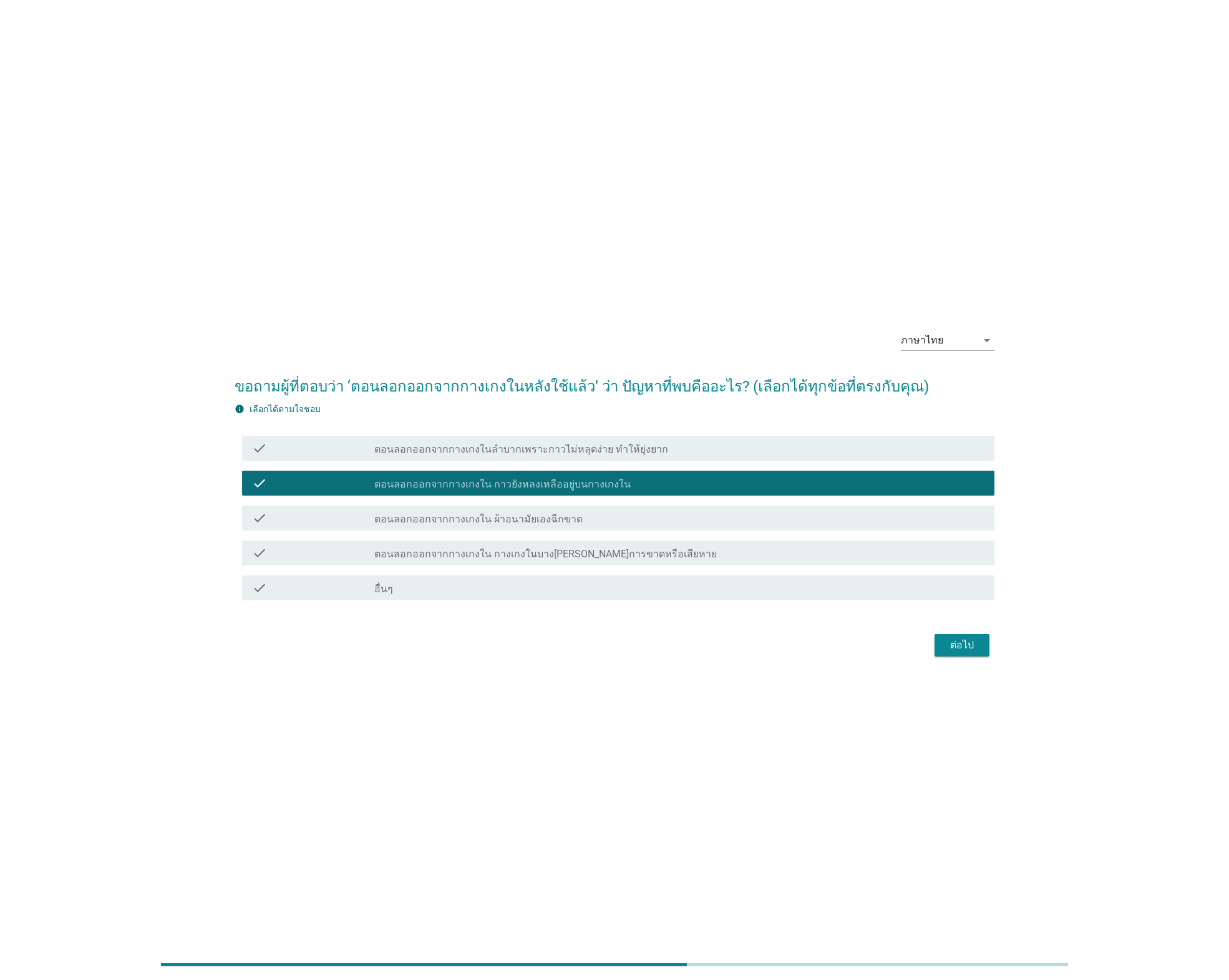
click at [962, 642] on div "ต่อไป" at bounding box center [962, 645] width 35 height 15
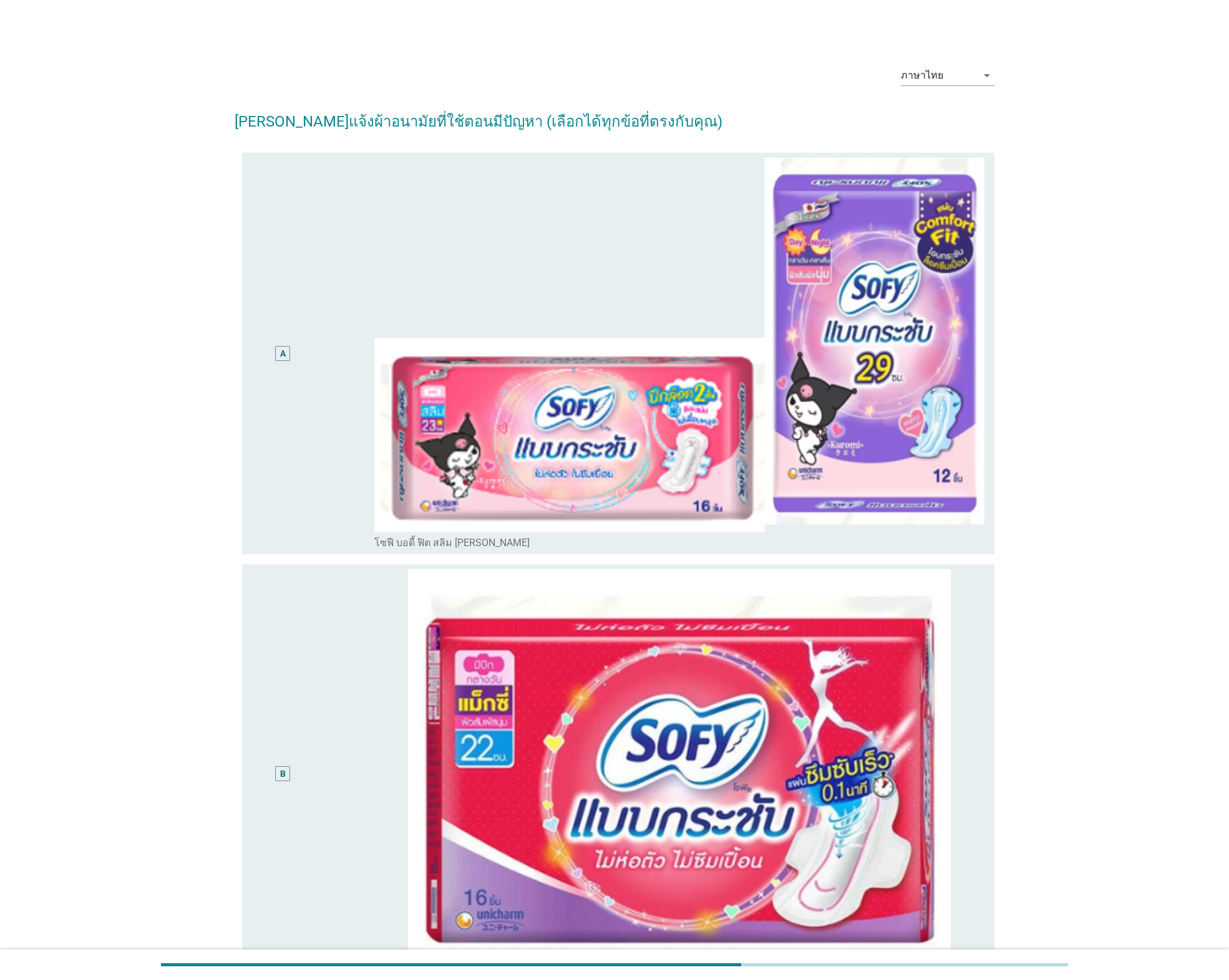
click at [275, 493] on div "A" at bounding box center [283, 353] width 61 height 392
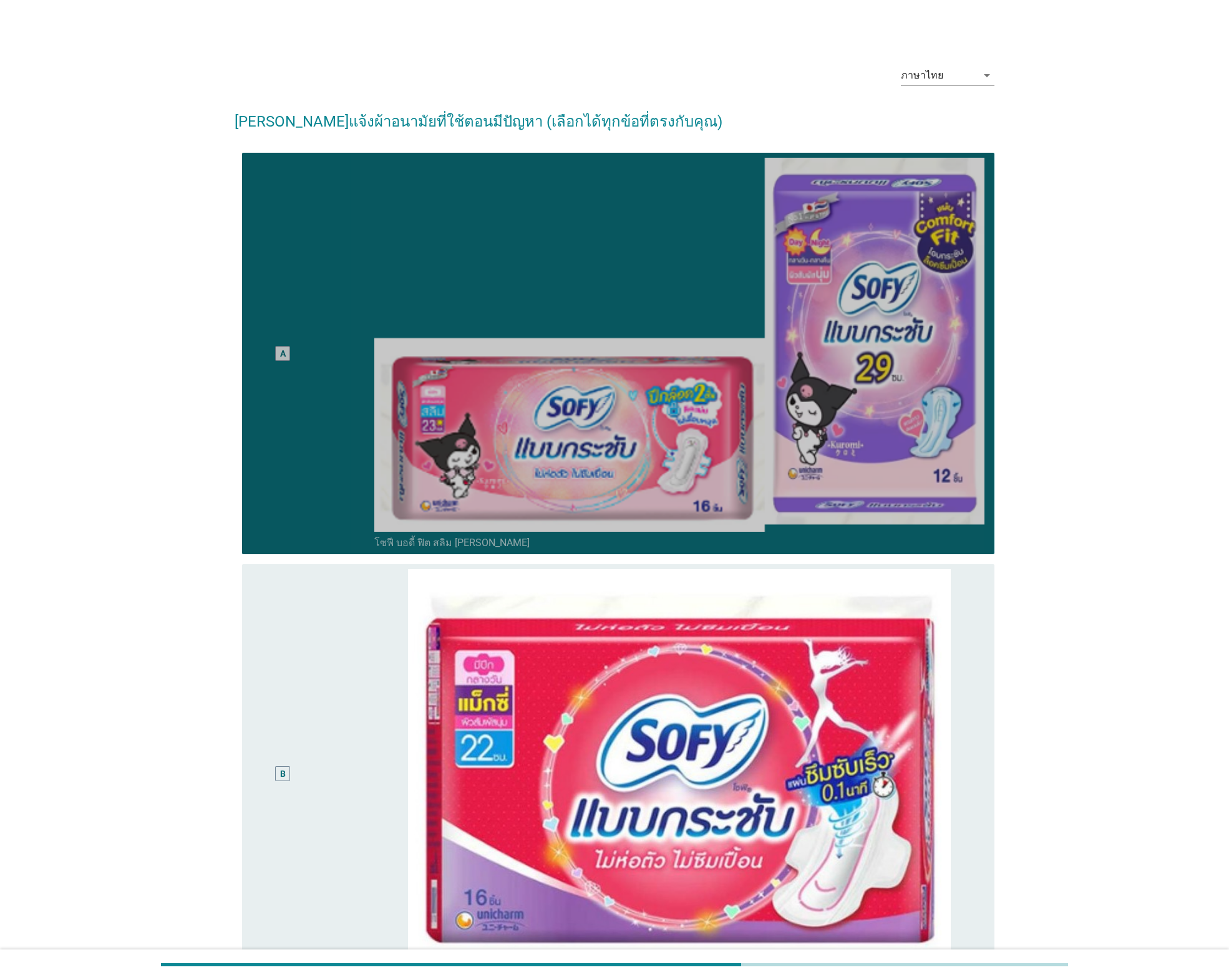
click at [272, 795] on div "B" at bounding box center [283, 774] width 61 height 410
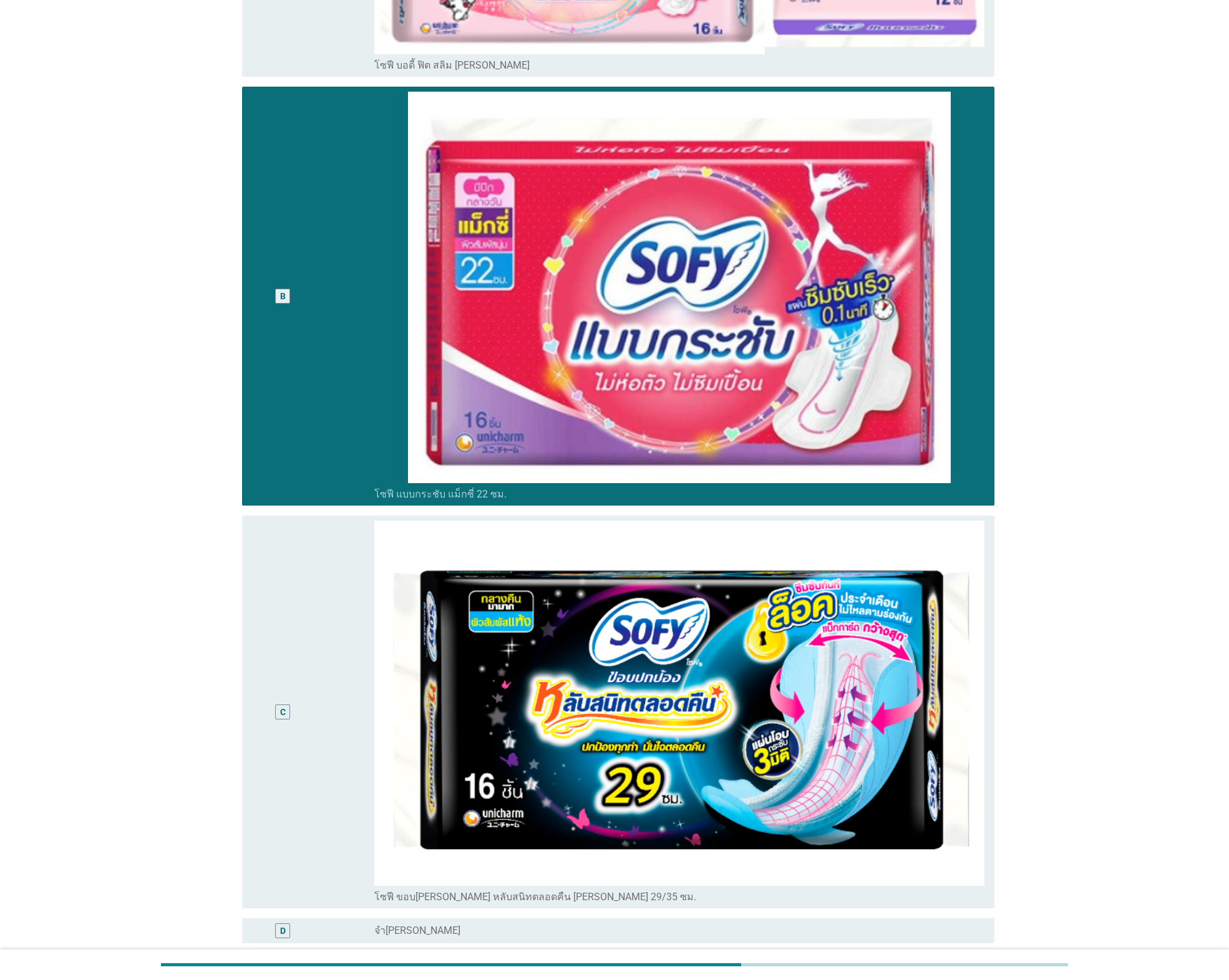
scroll to position [601, 0]
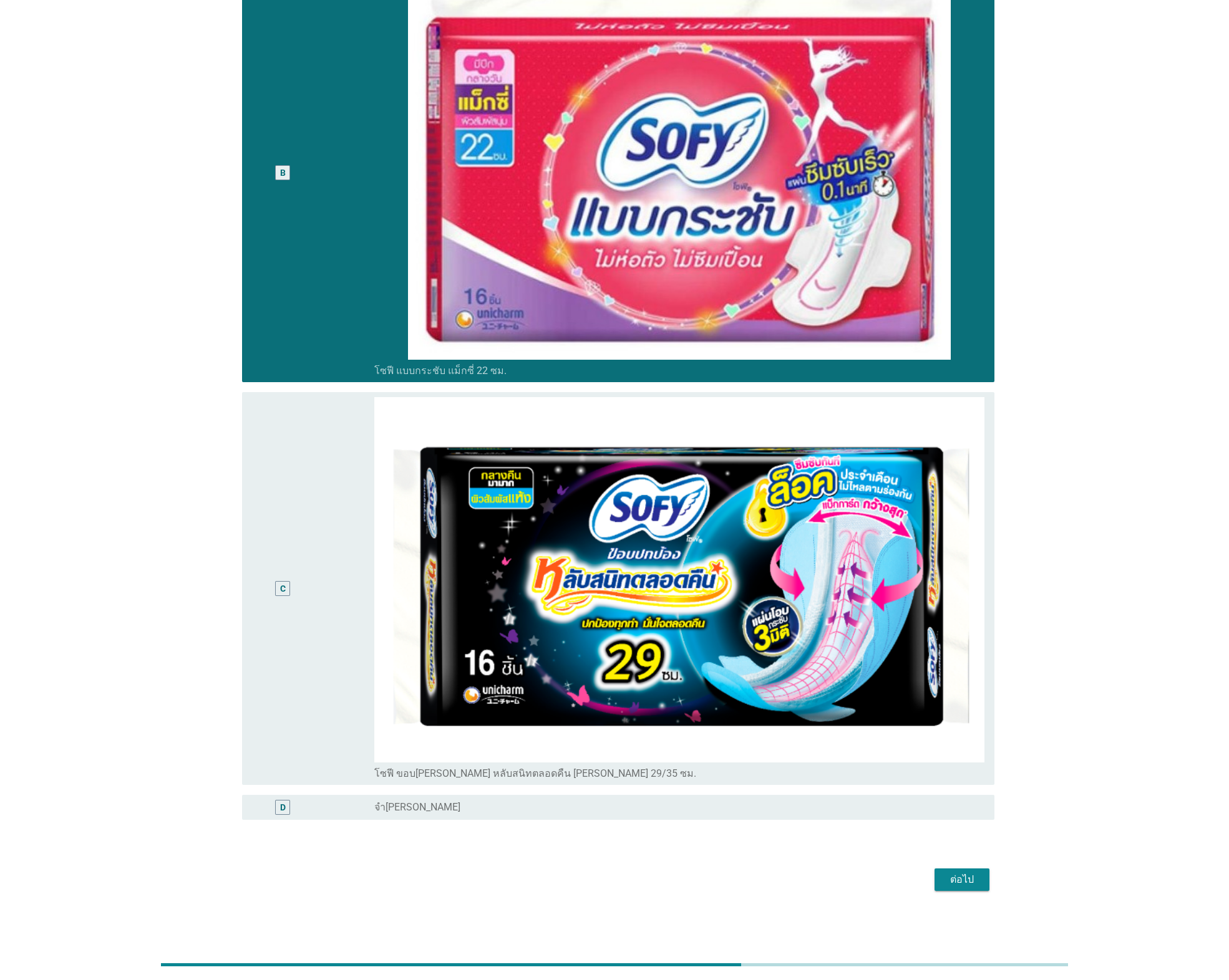
click at [297, 600] on div "C" at bounding box center [283, 588] width 61 height 383
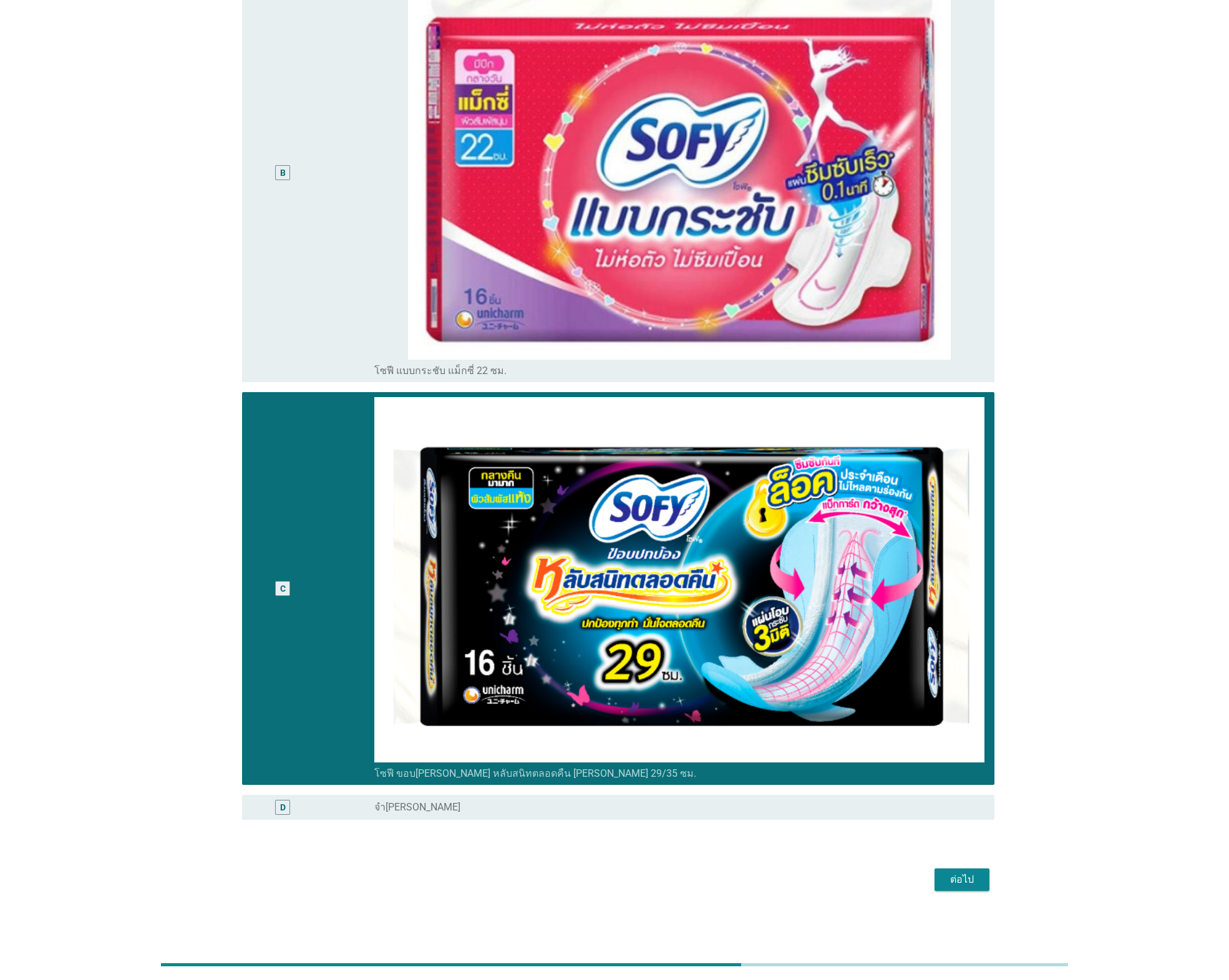
click at [965, 879] on div "ต่อไป" at bounding box center [962, 879] width 35 height 15
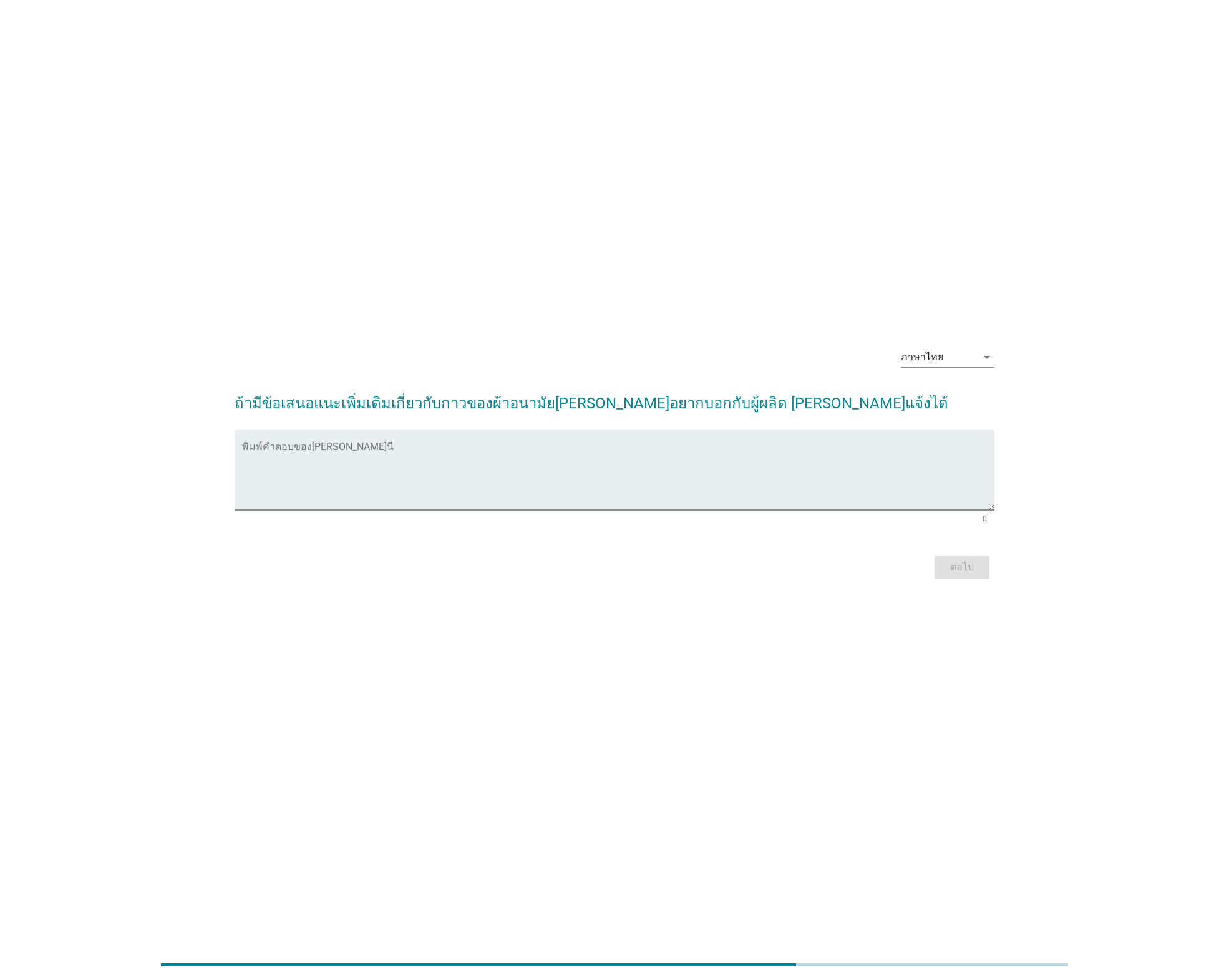
scroll to position [0, 0]
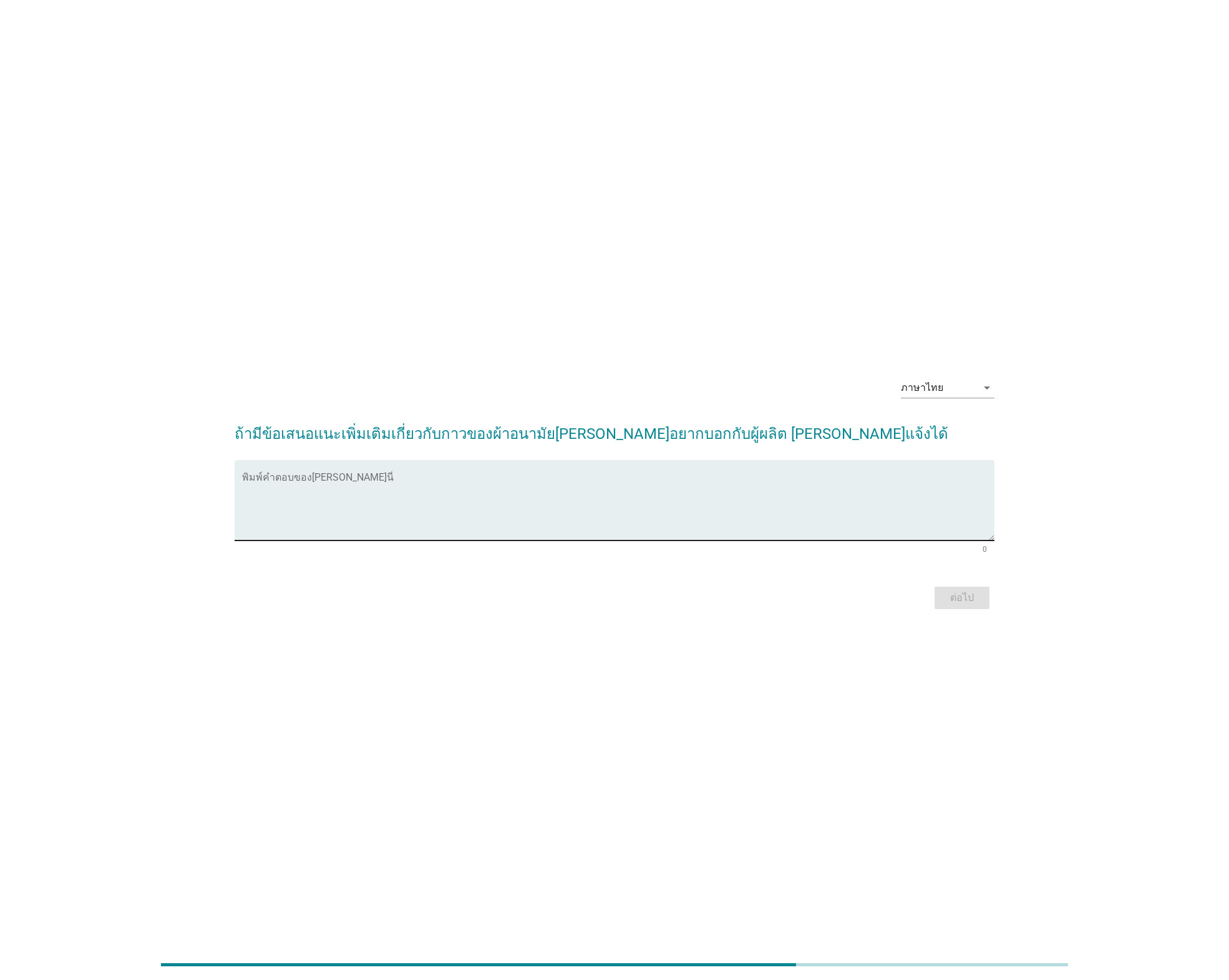
click at [406, 508] on textarea "พิมพ์คำตอบของคุณ ที่นี่" at bounding box center [617, 508] width 751 height 65
type textarea "อยากให้กาวติดทนมากกว่านี้"
click at [965, 594] on div "ต่อไป" at bounding box center [962, 598] width 35 height 15
